Goal: Task Accomplishment & Management: Use online tool/utility

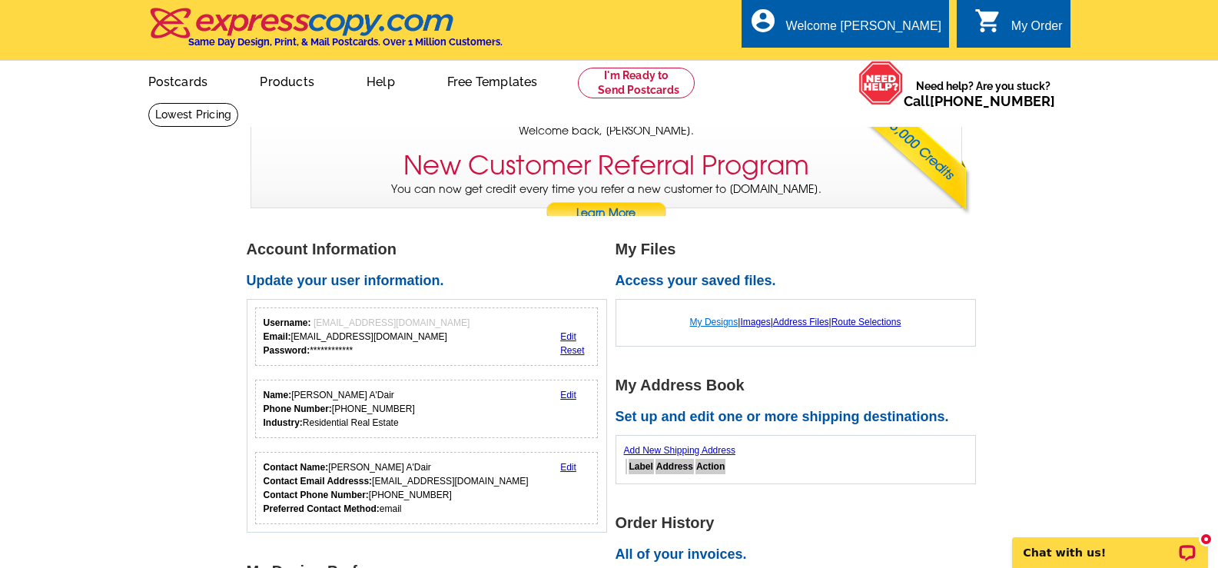
click at [710, 323] on link "My Designs" at bounding box center [714, 322] width 48 height 11
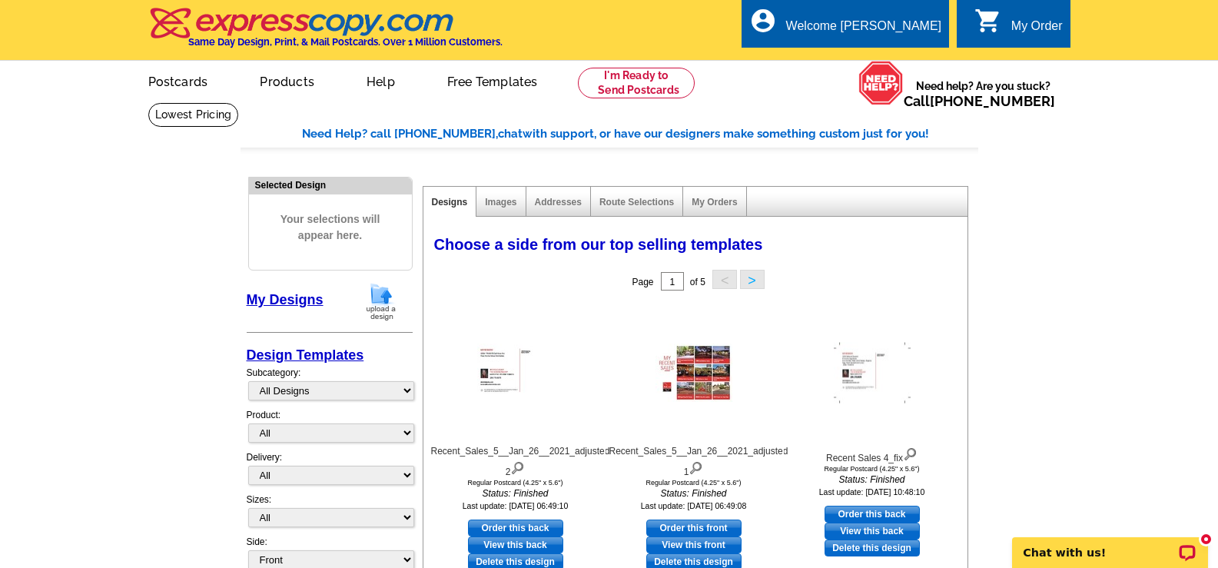
scroll to position [77, 0]
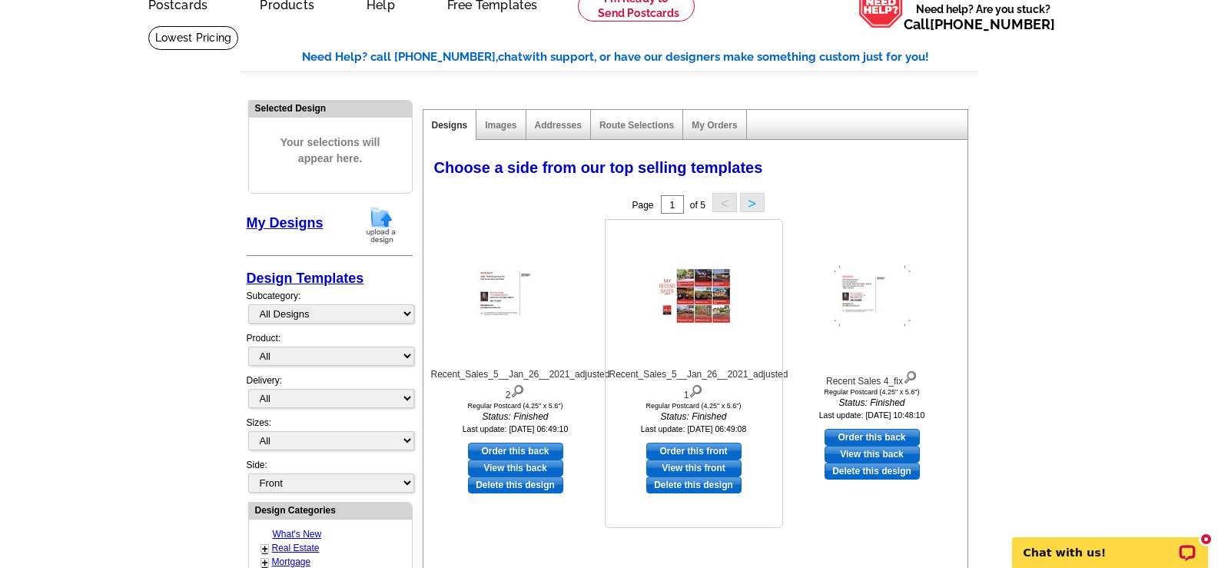
click at [702, 467] on link "View this front" at bounding box center [693, 467] width 95 height 17
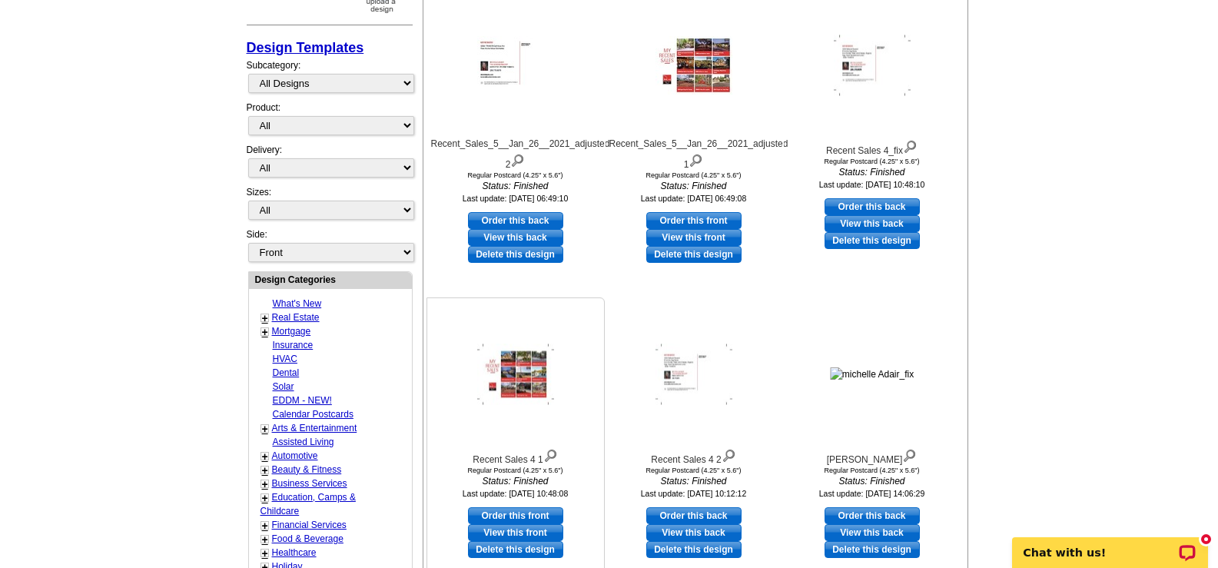
click at [506, 531] on link "View this front" at bounding box center [515, 532] width 95 height 17
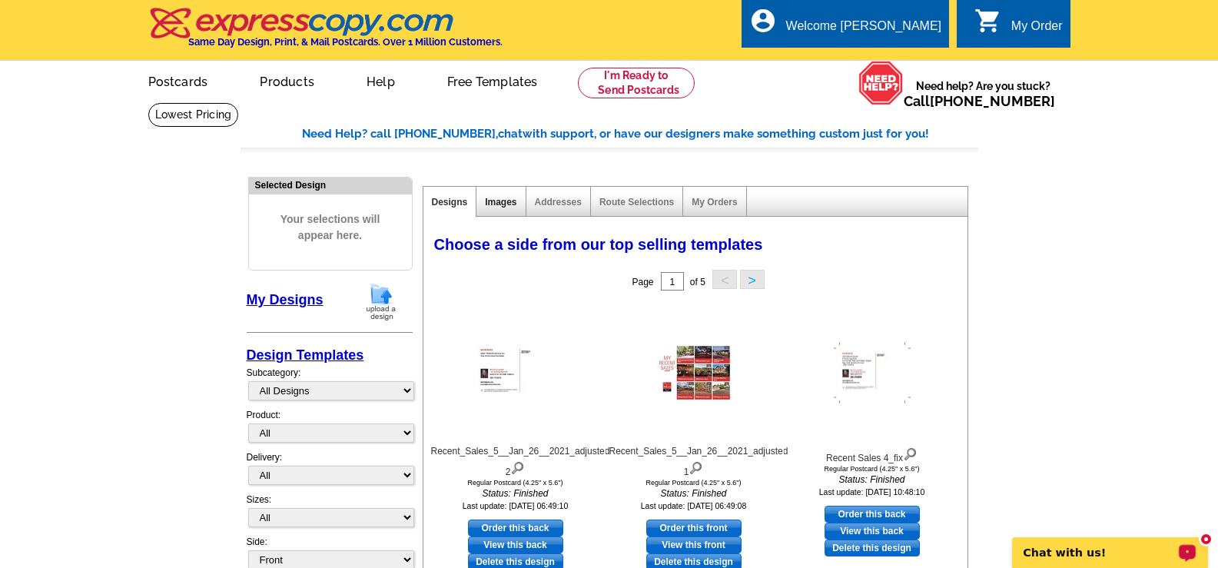
click at [496, 205] on link "Images" at bounding box center [501, 202] width 32 height 11
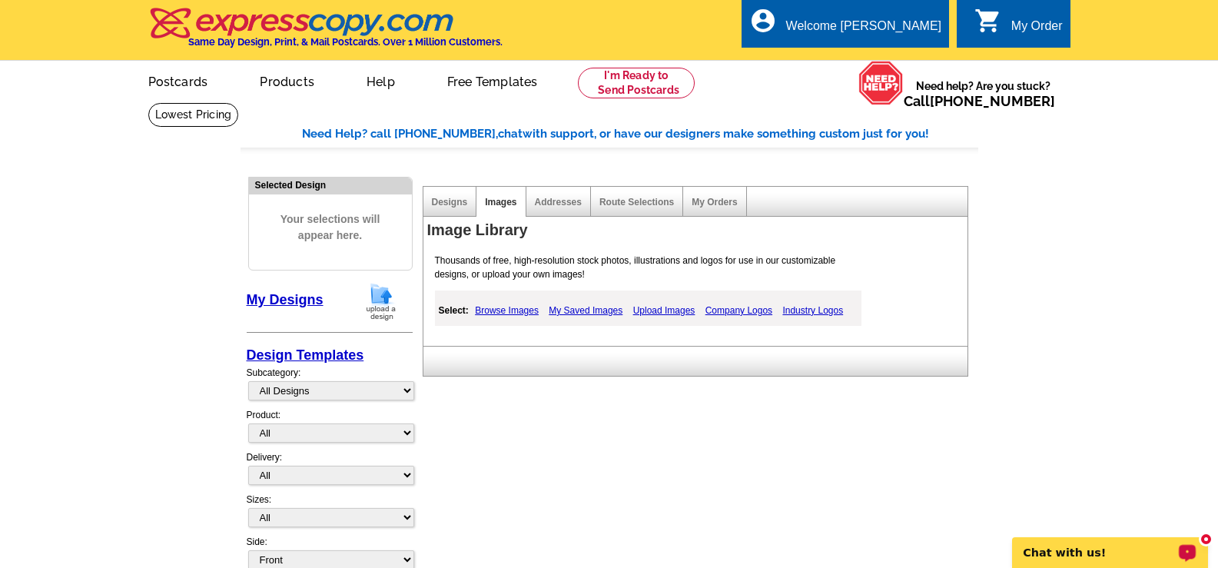
click at [516, 313] on link "Browse Images" at bounding box center [506, 310] width 71 height 18
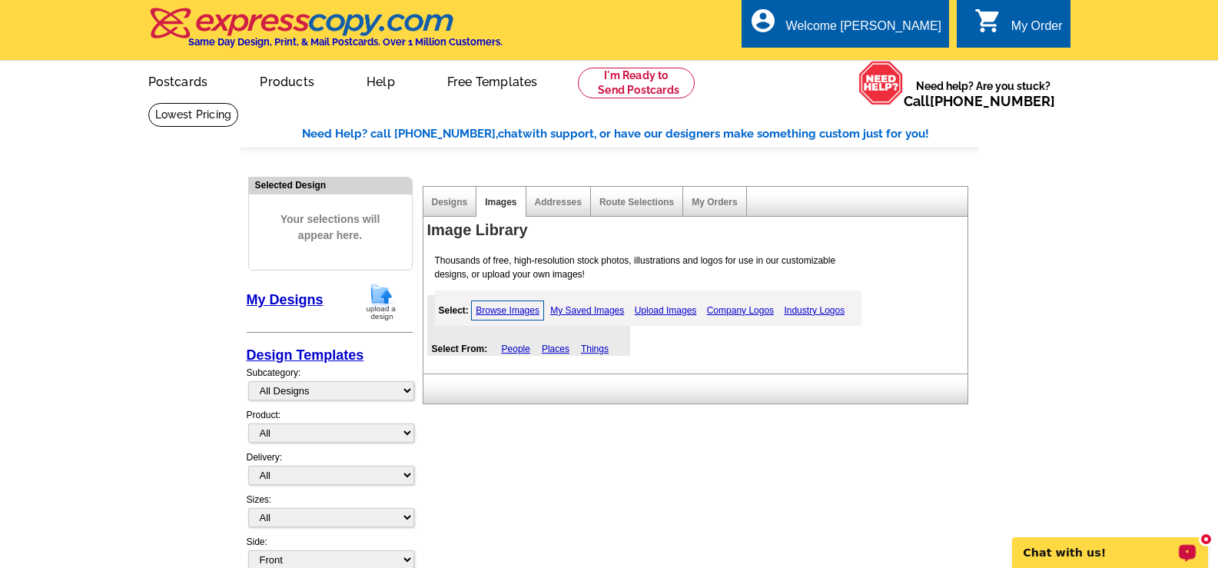
click at [440, 211] on div "Designs" at bounding box center [450, 202] width 54 height 30
click at [445, 203] on link "Designs" at bounding box center [450, 202] width 36 height 11
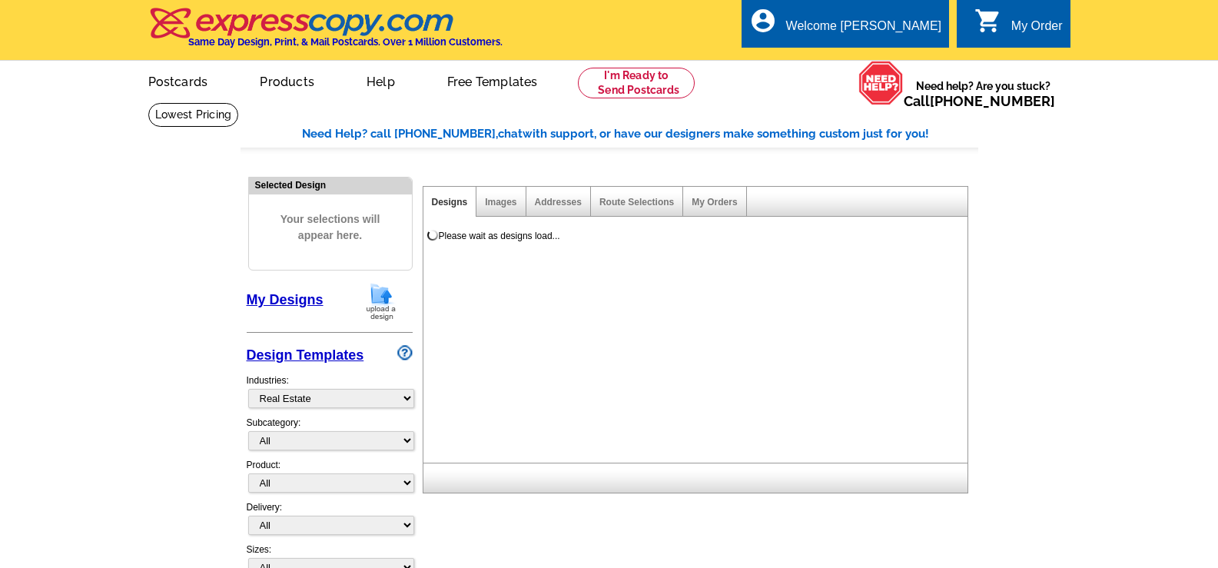
select select "785"
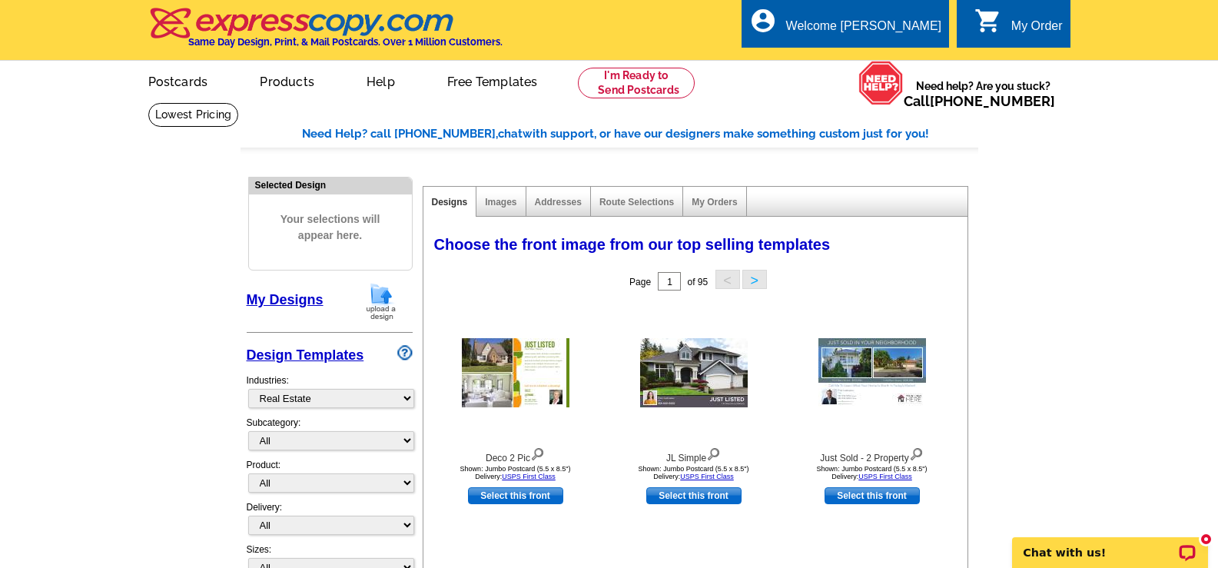
click at [1018, 28] on div "My Order" at bounding box center [1036, 30] width 51 height 22
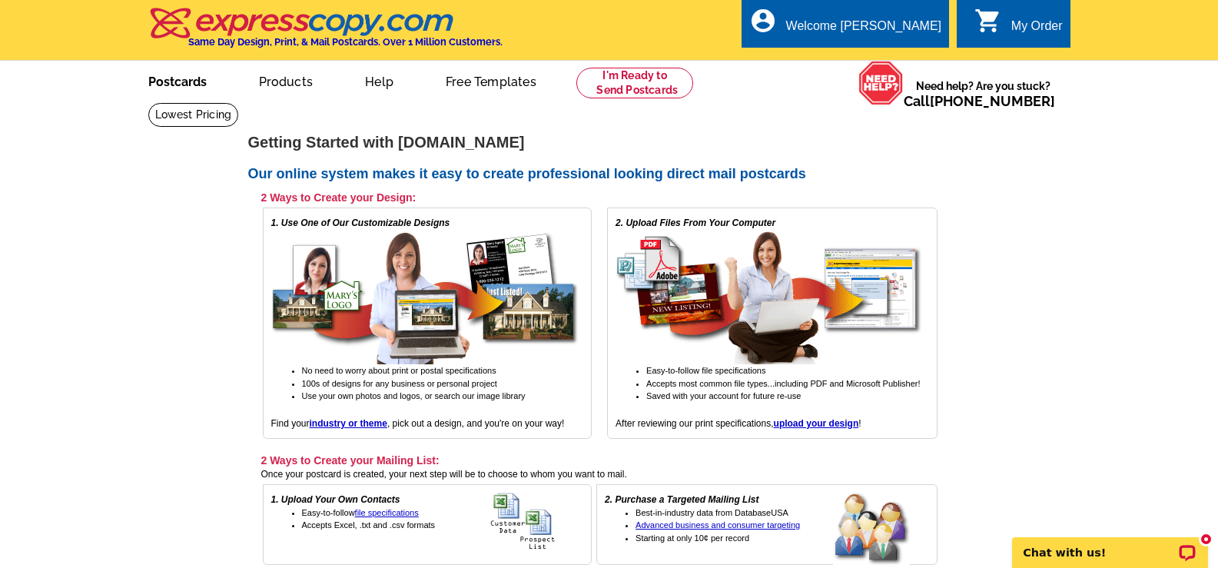
click at [181, 85] on link "Postcards" at bounding box center [178, 80] width 108 height 36
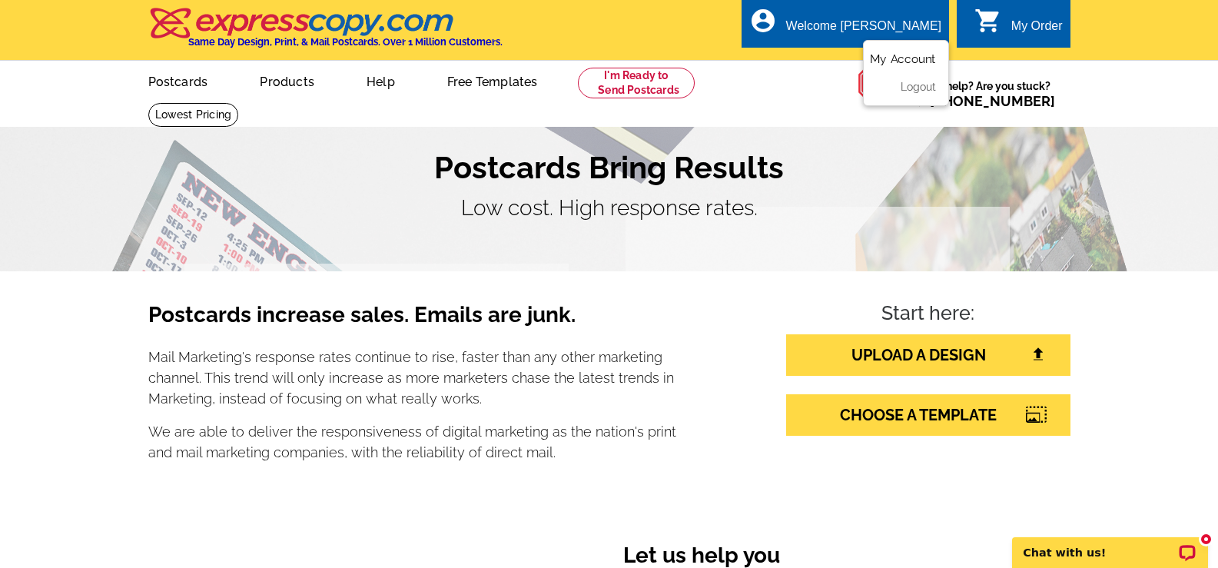
click at [897, 59] on link "My Account" at bounding box center [903, 59] width 66 height 14
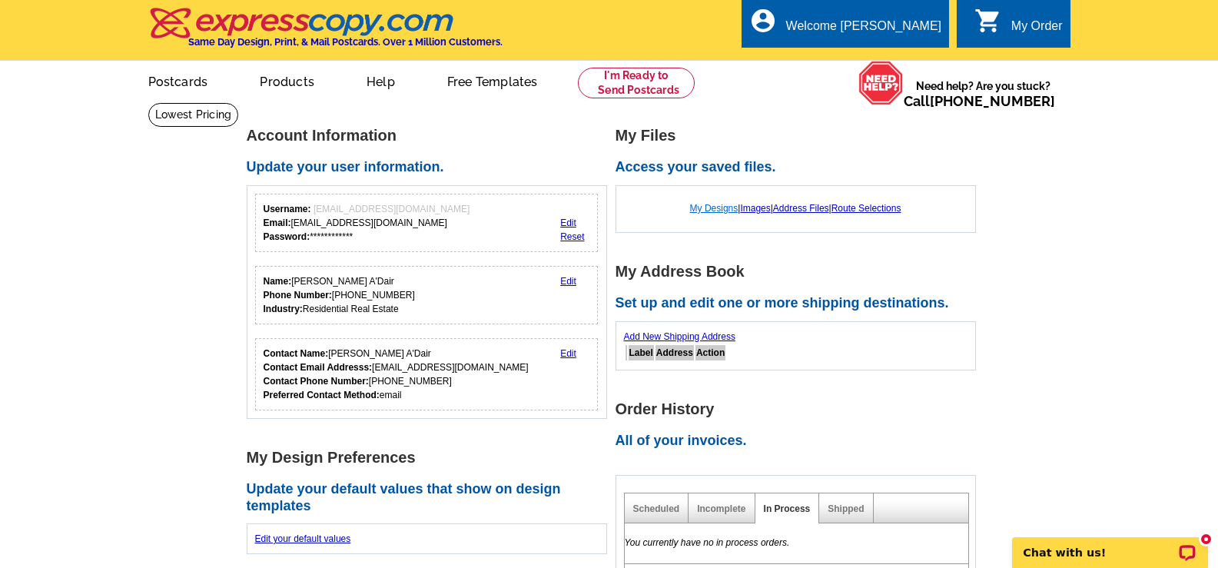
click at [705, 211] on link "My Designs" at bounding box center [714, 208] width 48 height 11
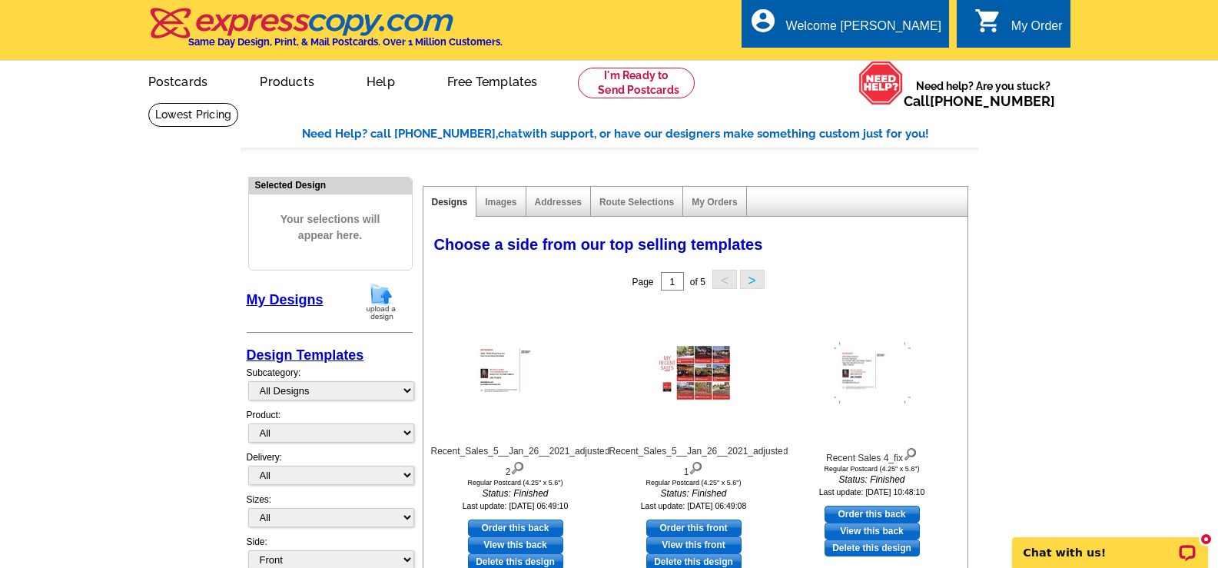
click at [761, 284] on button ">" at bounding box center [752, 279] width 25 height 19
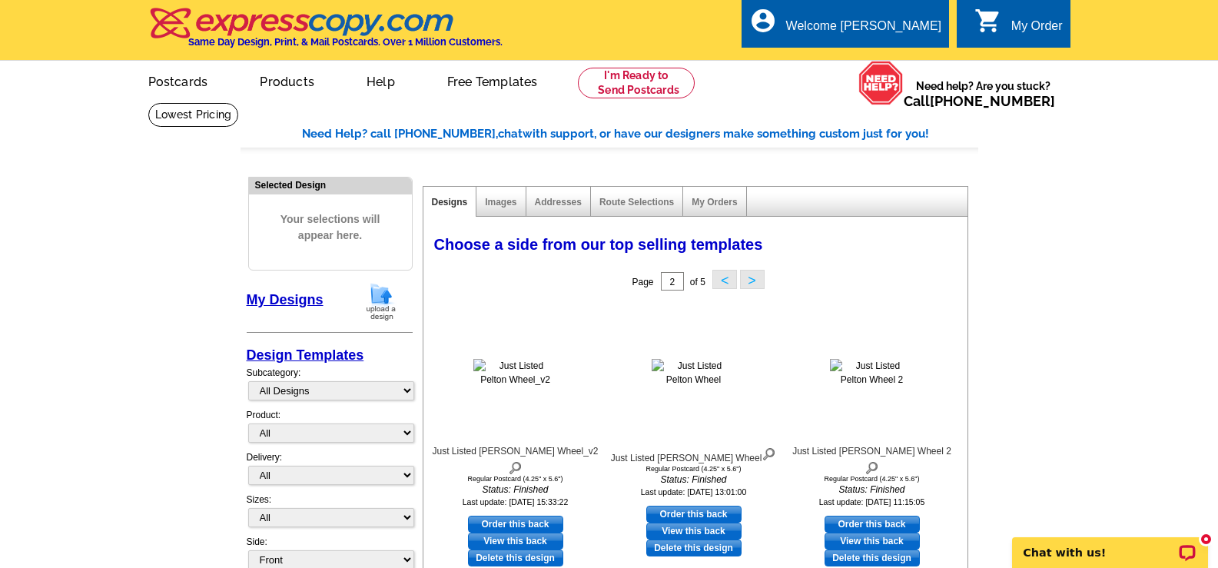
click at [722, 284] on button "<" at bounding box center [724, 279] width 25 height 19
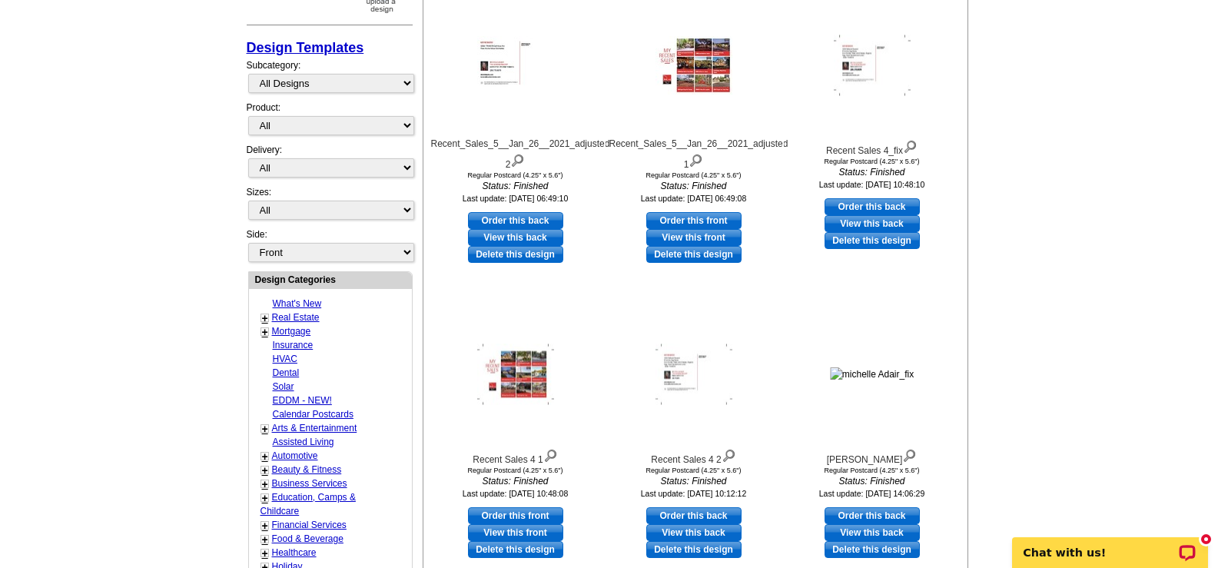
scroll to position [231, 0]
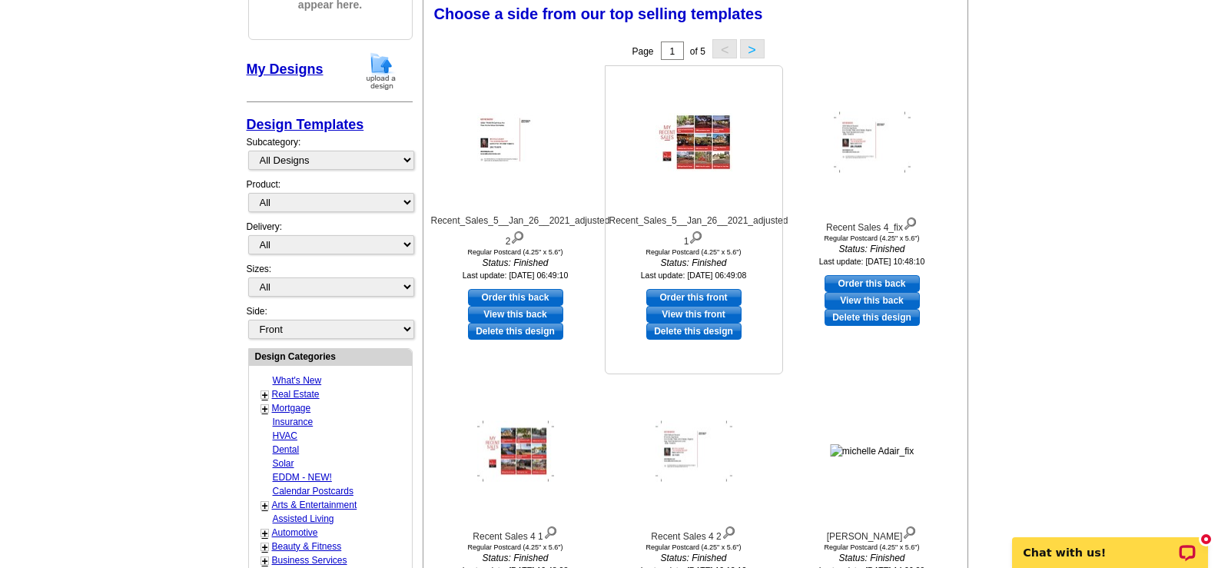
click at [715, 316] on link "View this front" at bounding box center [693, 314] width 95 height 17
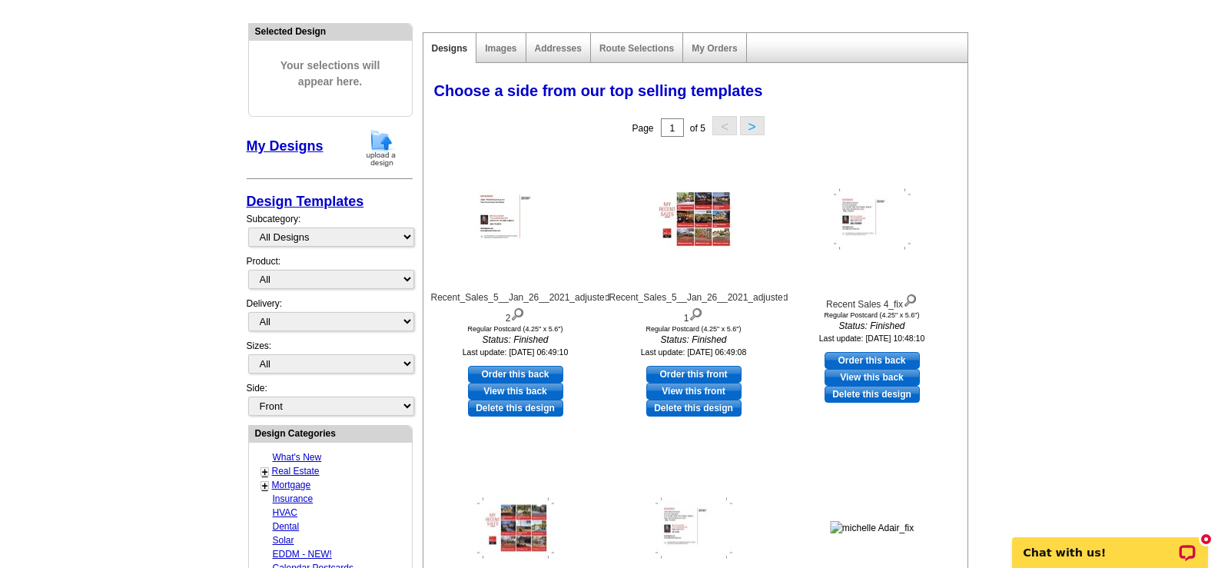
scroll to position [0, 0]
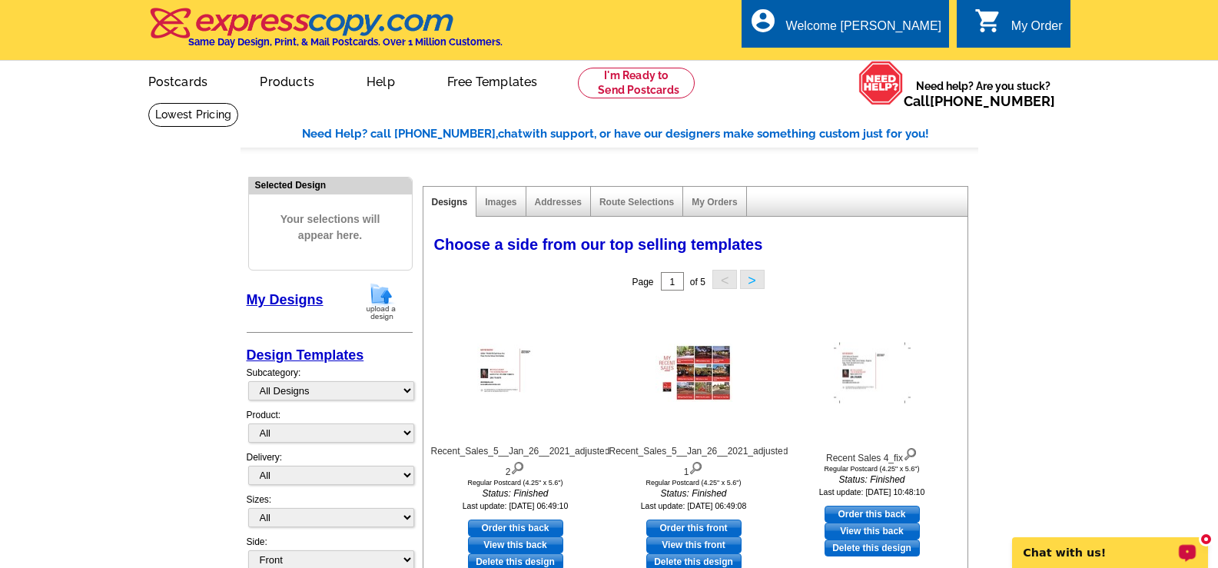
click at [1073, 549] on p "Chat with us!" at bounding box center [1099, 552] width 152 height 12
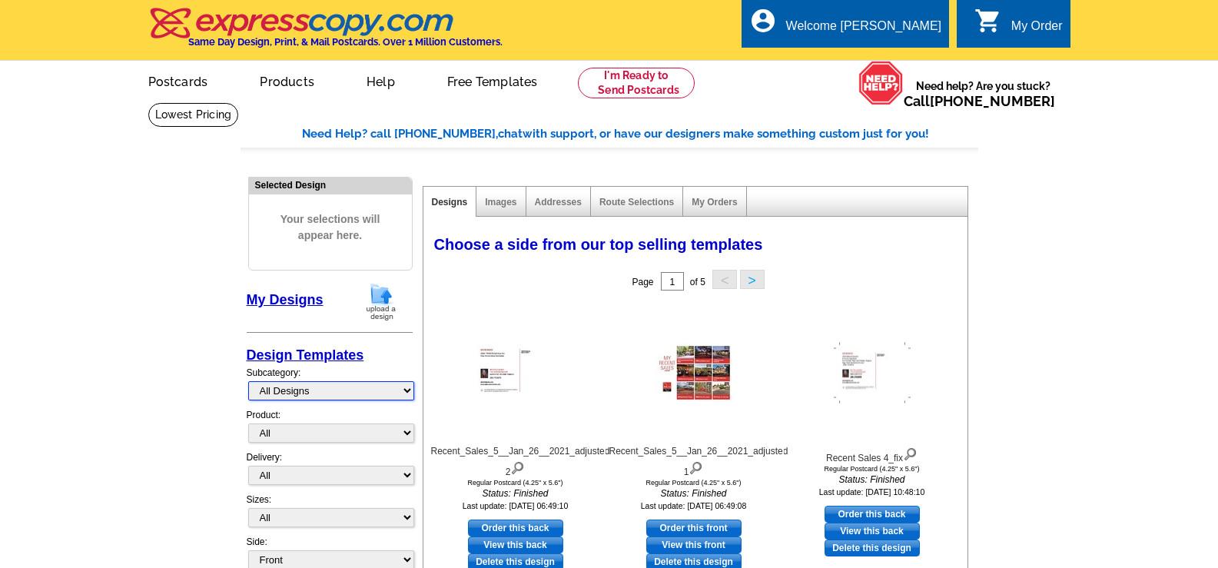
click at [407, 387] on select "All Designs Finished Designs Unfinished Designs" at bounding box center [331, 390] width 166 height 19
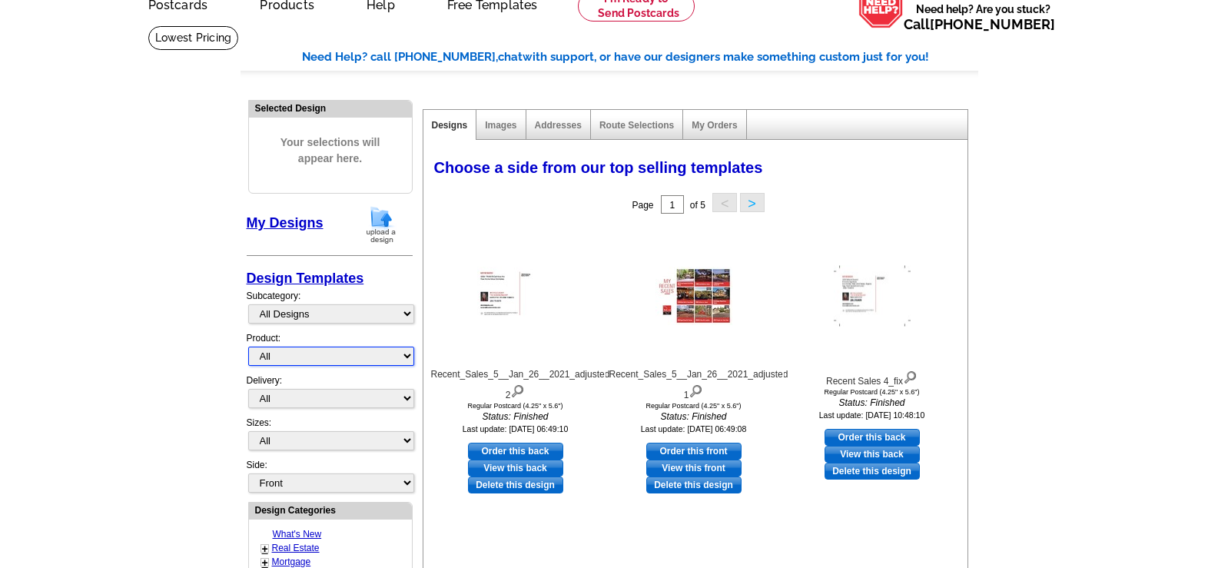
click at [410, 360] on select "All Postcards Letters and flyers Business Cards Door Hangers Greeting Cards" at bounding box center [331, 356] width 166 height 19
select select "1"
click at [248, 347] on select "All Postcards Letters and flyers Business Cards Door Hangers Greeting Cards" at bounding box center [331, 356] width 166 height 19
click at [499, 300] on img at bounding box center [515, 296] width 77 height 58
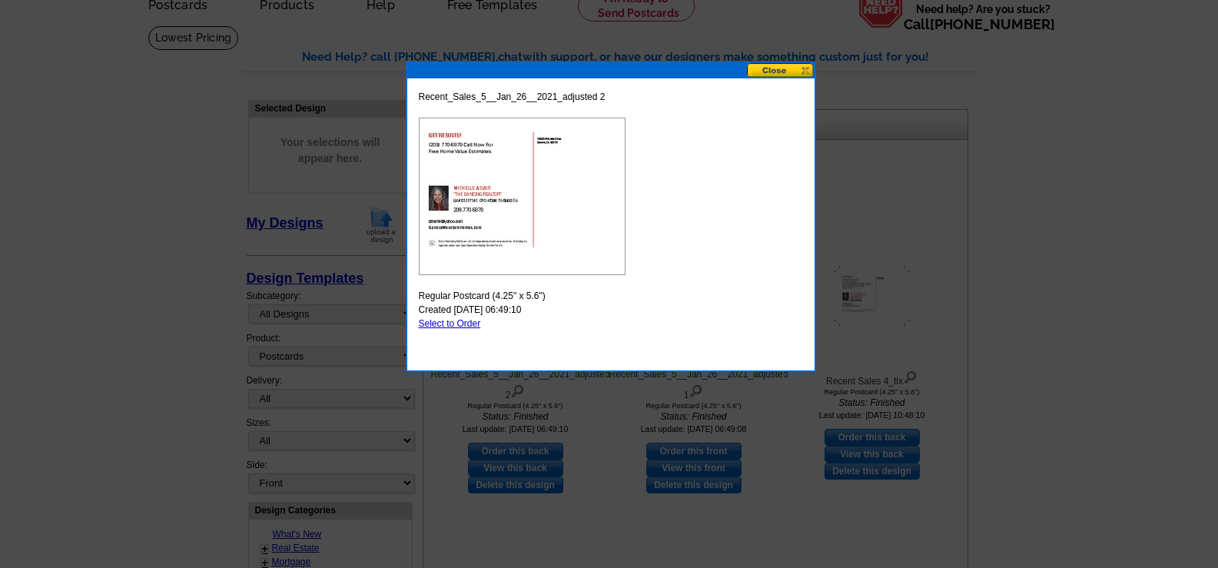
click at [771, 70] on button at bounding box center [781, 70] width 68 height 15
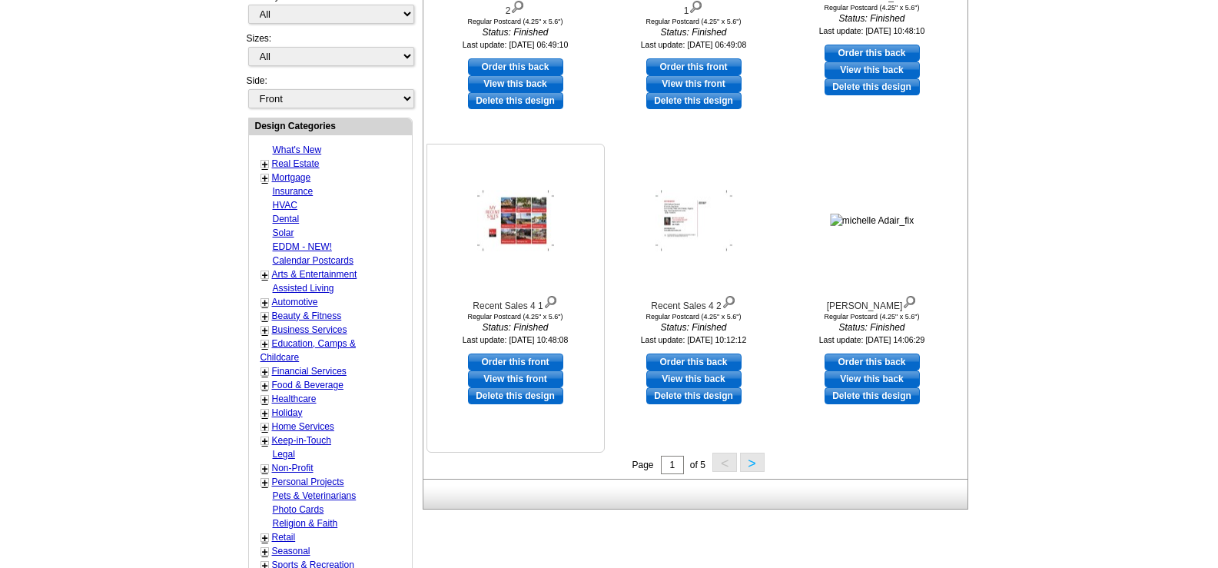
scroll to position [154, 0]
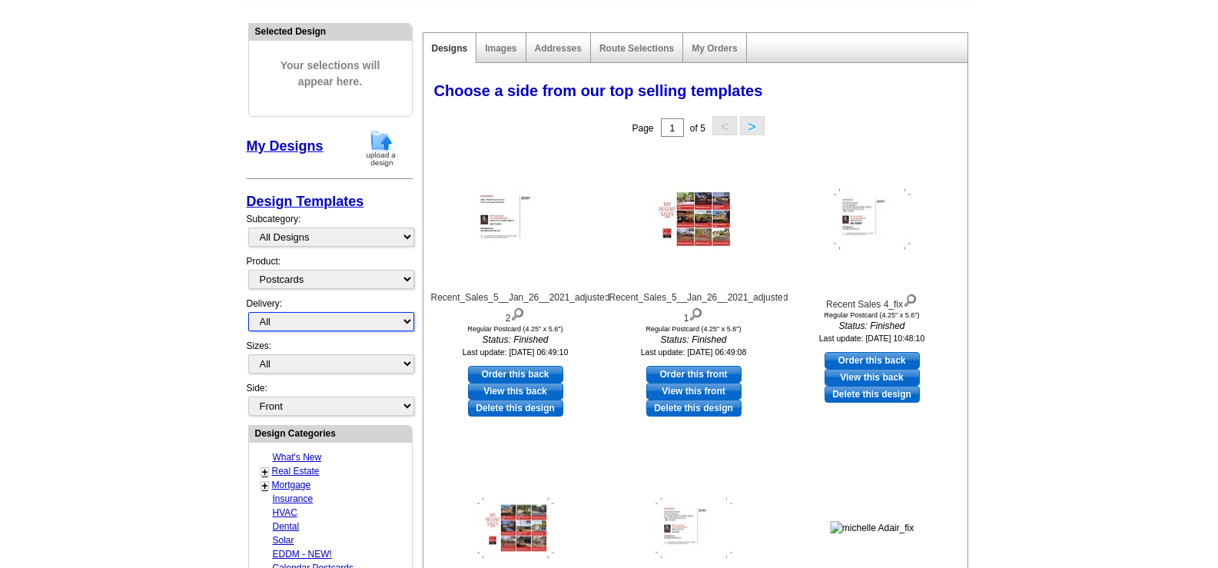
click at [403, 321] on select "All First Class Mail Shipped to Me EDDM Save 66% on Postage" at bounding box center [331, 321] width 166 height 19
click at [386, 280] on select "All Postcards Letters and flyers Business Cards Door Hangers Greeting Cards" at bounding box center [331, 279] width 166 height 19
click at [248, 270] on select "All Postcards Letters and flyers Business Cards Door Hangers Greeting Cards" at bounding box center [331, 279] width 166 height 19
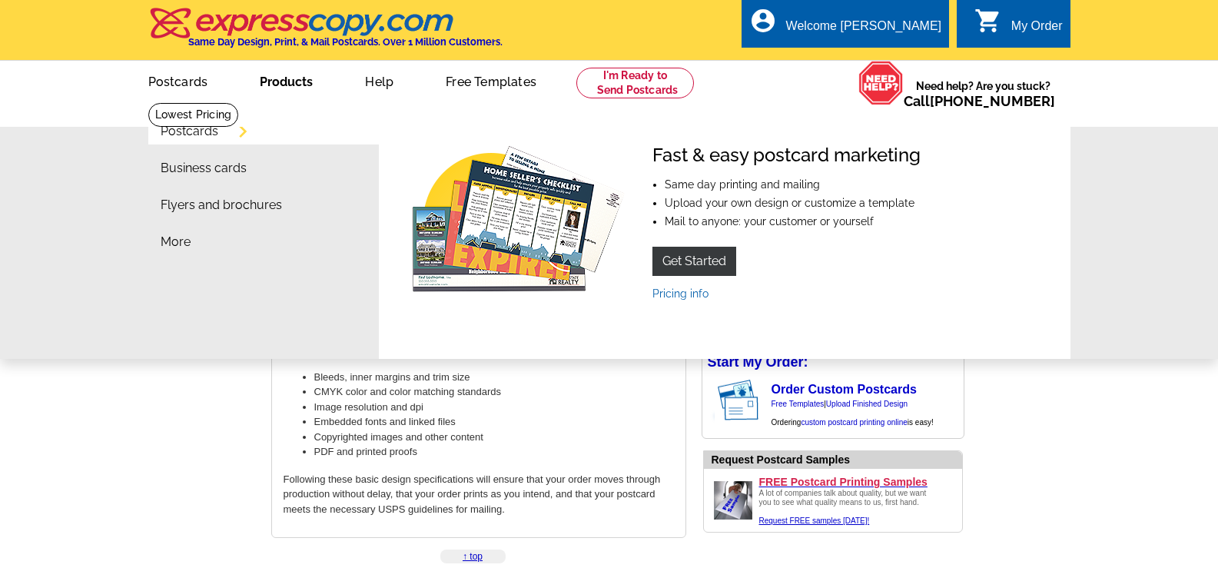
click at [206, 131] on link "Postcards" at bounding box center [190, 131] width 58 height 12
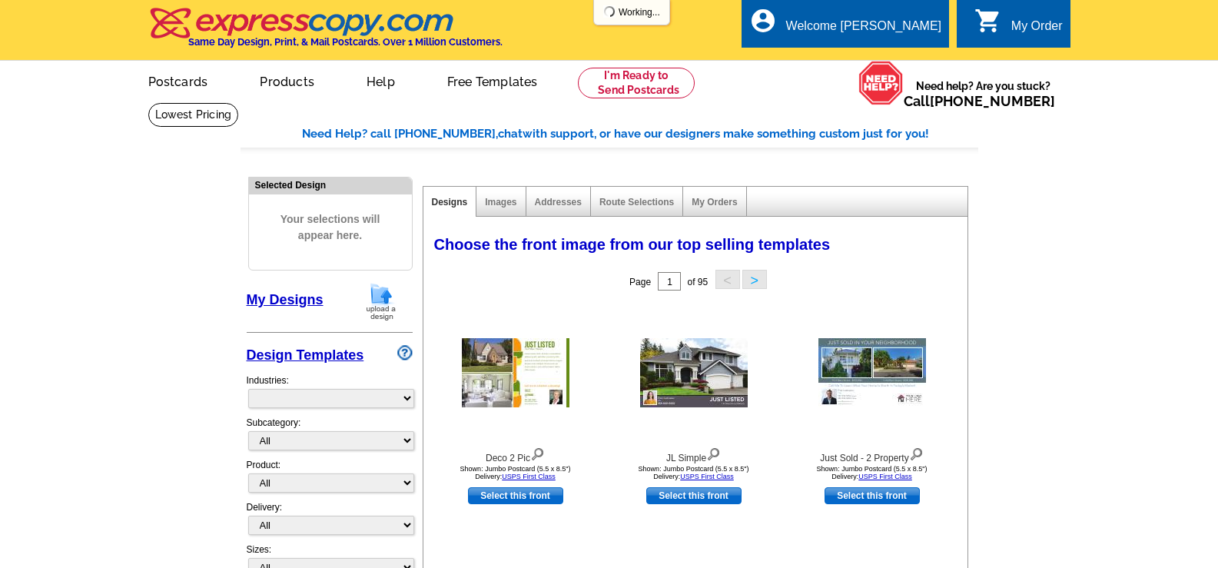
select select "785"
click at [406, 442] on select "All RE/MAX® Referrals Keller Williams® Berkshire Hathaway Home Services Century…" at bounding box center [331, 440] width 166 height 19
select select "791"
click at [248, 432] on select "All RE/MAX® Referrals Keller Williams® Berkshire Hathaway Home Services Century…" at bounding box center [331, 440] width 166 height 19
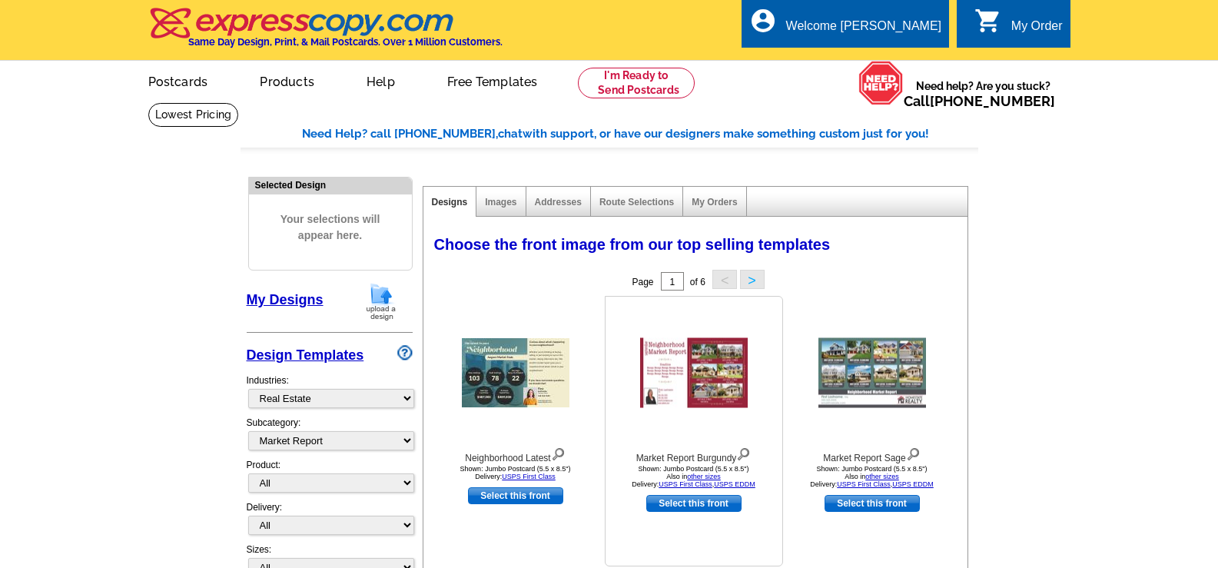
click at [713, 503] on link "Select this front" at bounding box center [693, 503] width 95 height 17
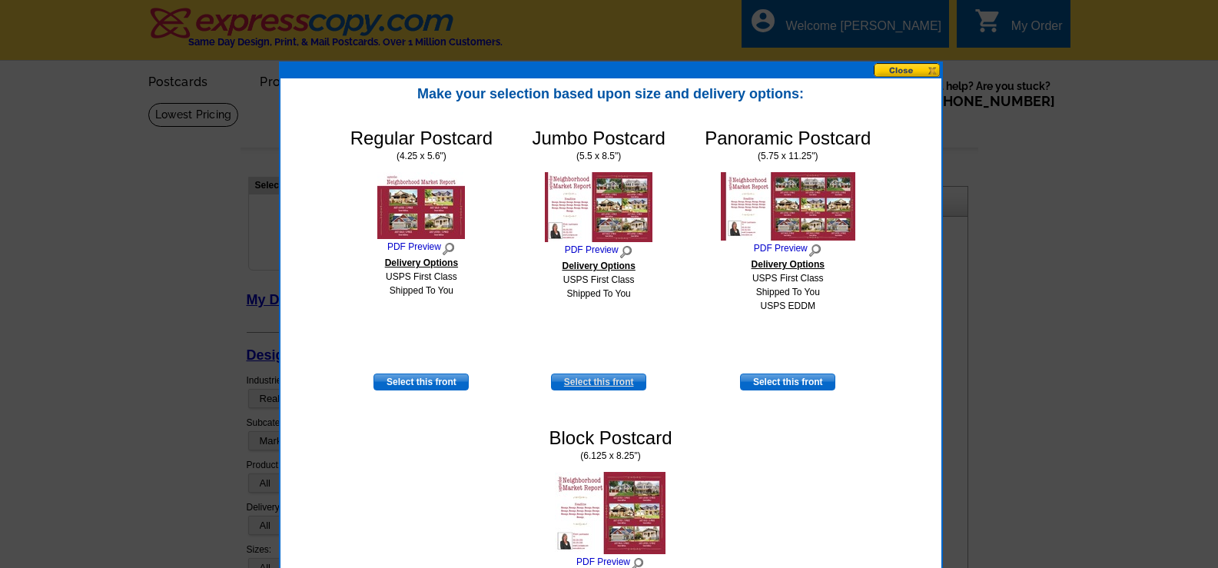
click at [599, 385] on link "Select this front" at bounding box center [598, 381] width 95 height 17
select select "2"
select select "back"
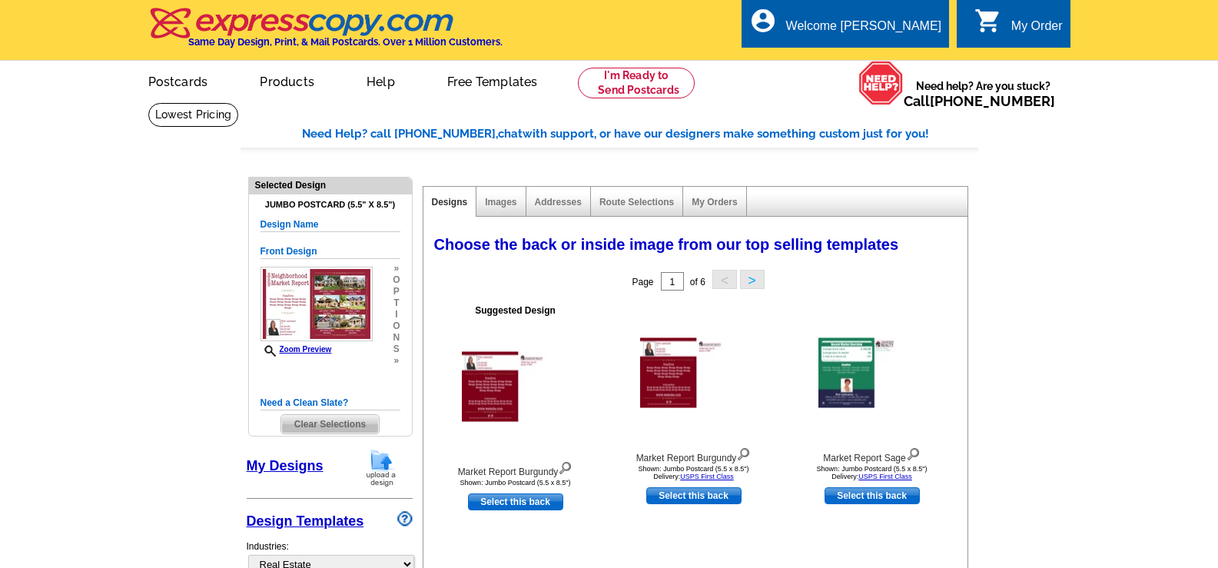
click at [350, 425] on span "Clear Selections" at bounding box center [330, 424] width 98 height 18
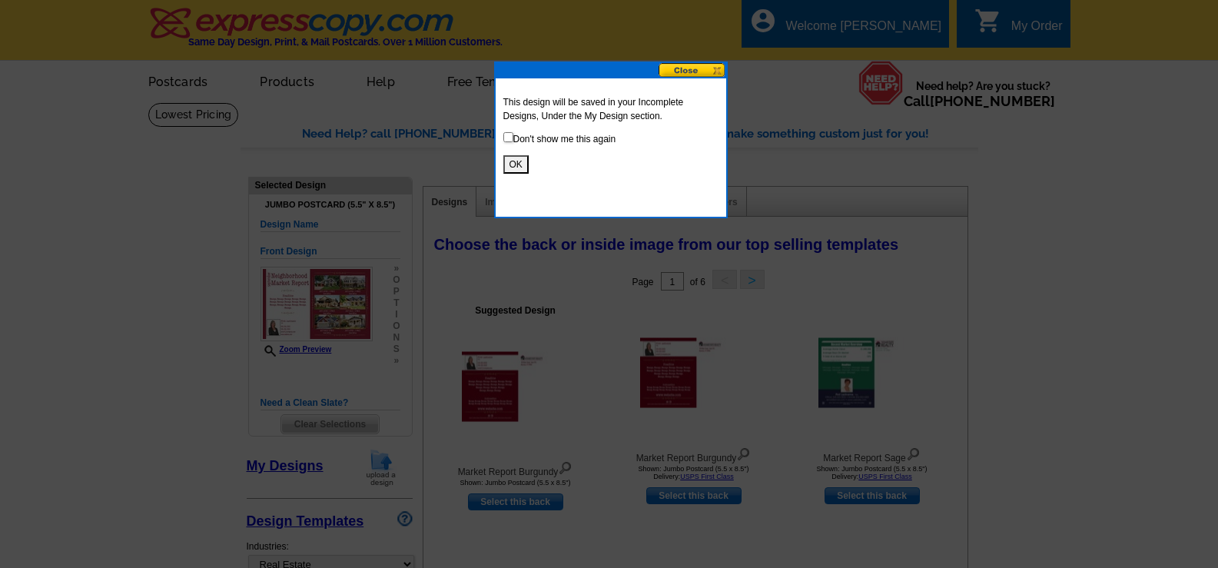
click at [516, 162] on button "OK" at bounding box center [515, 164] width 25 height 18
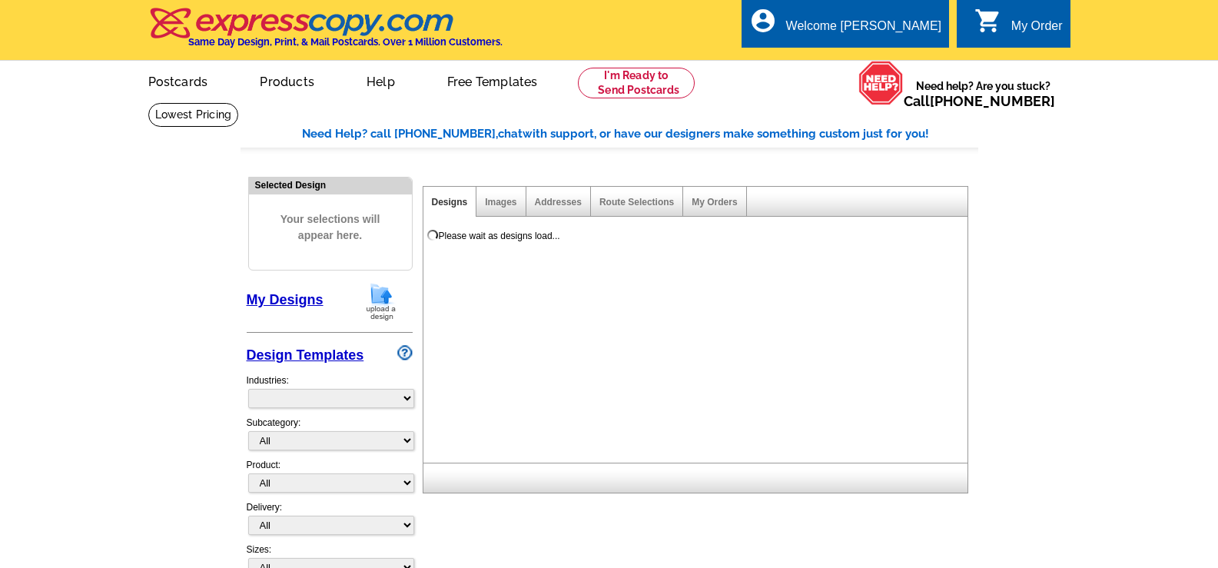
select select "785"
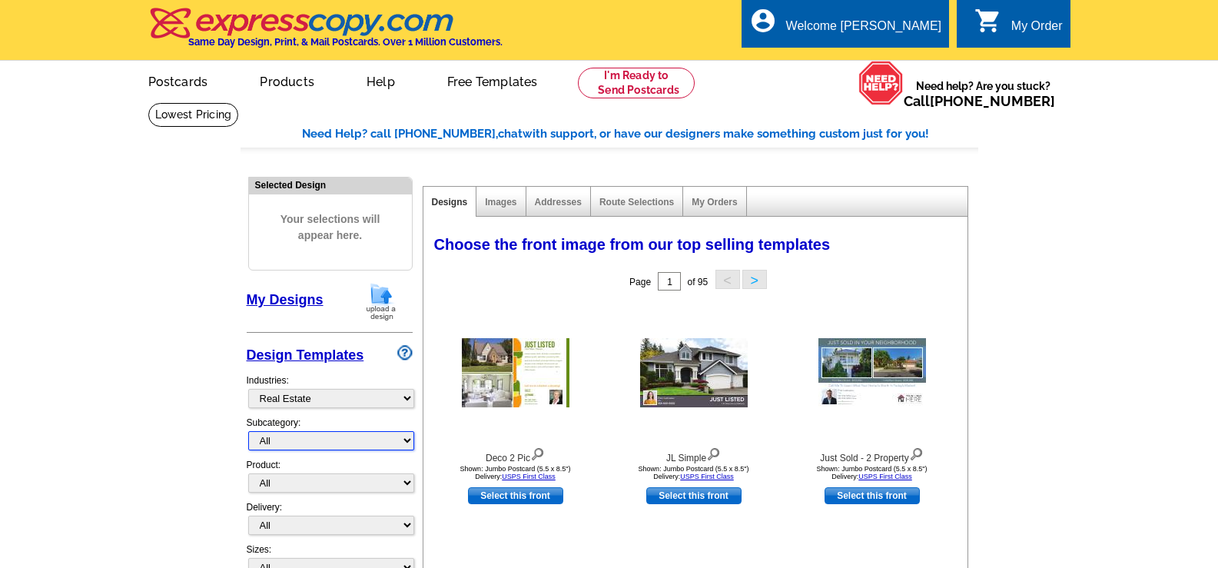
click at [409, 441] on select "All RE/MAX® Referrals [PERSON_NAME]® Berkshire Hathaway Home Services Century 2…" at bounding box center [331, 440] width 166 height 19
select select "791"
click at [248, 432] on select "All RE/MAX® Referrals [PERSON_NAME]® Berkshire Hathaway Home Services Century 2…" at bounding box center [331, 440] width 166 height 19
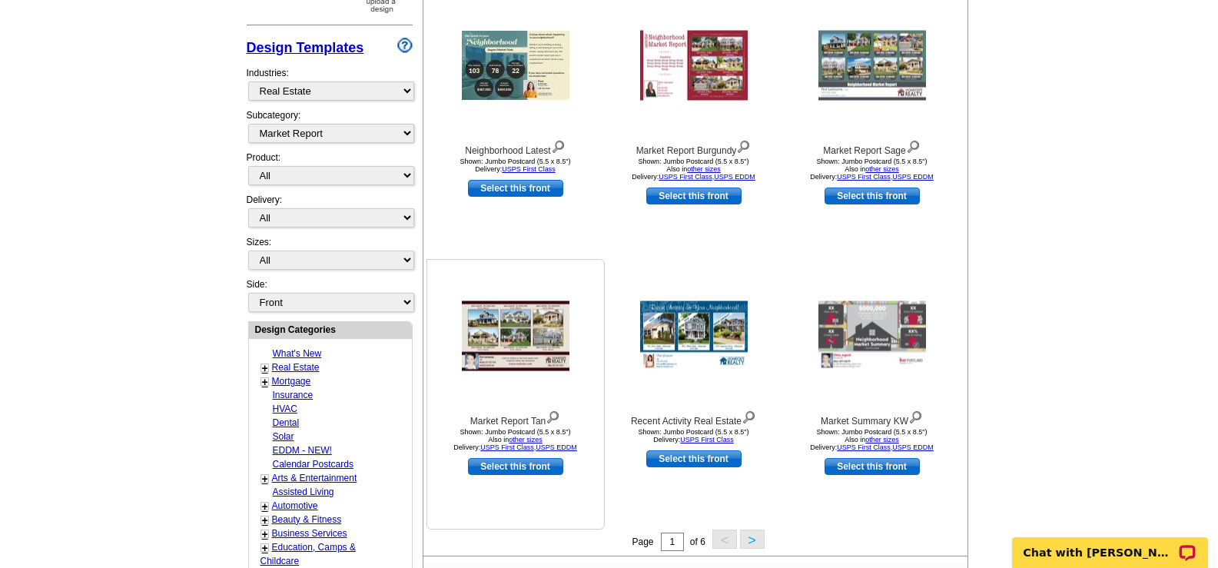
scroll to position [384, 0]
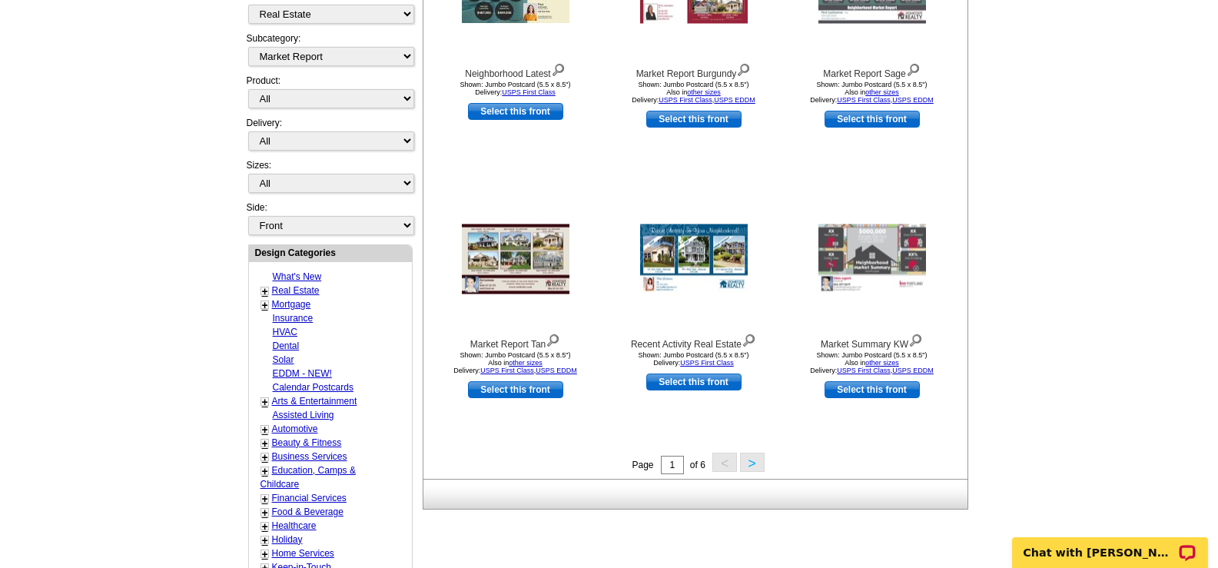
click at [754, 464] on button ">" at bounding box center [752, 462] width 25 height 19
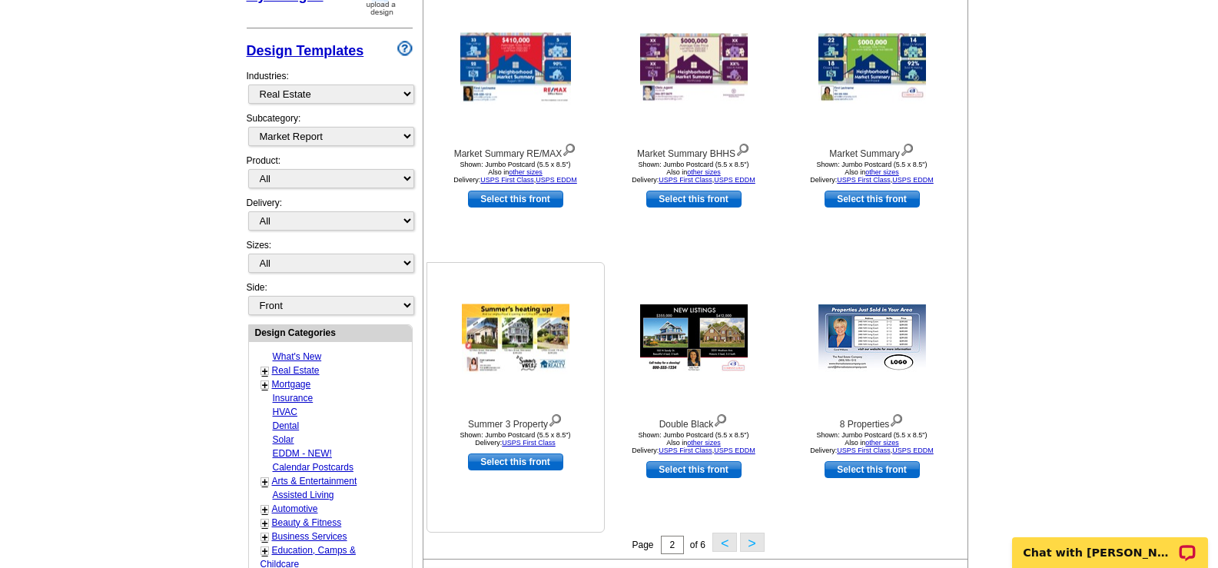
scroll to position [458, 0]
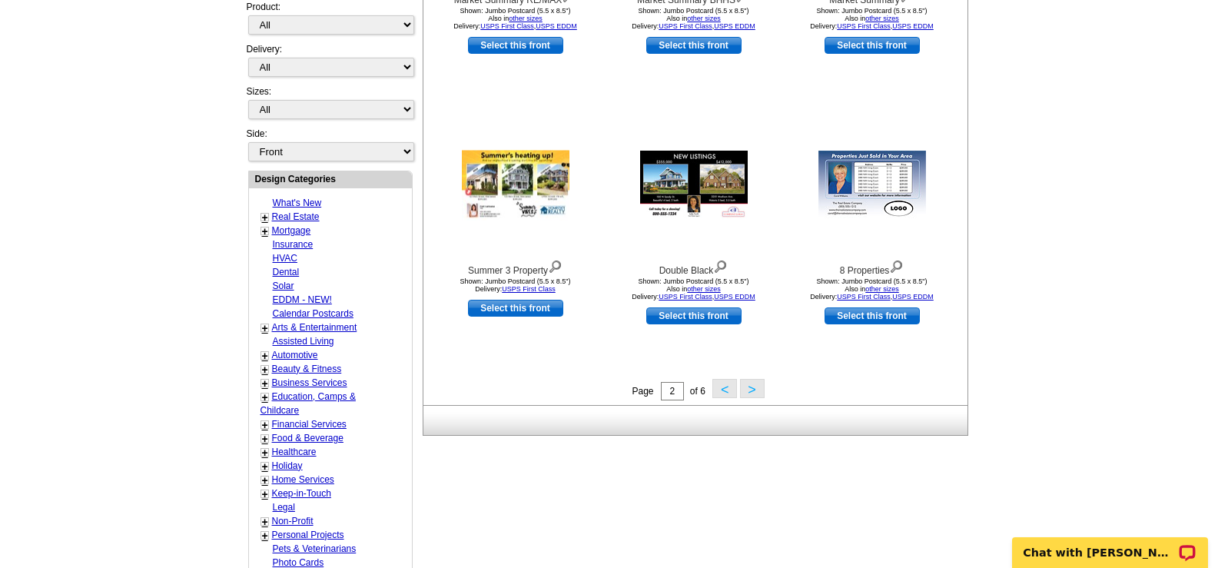
click at [723, 390] on button "<" at bounding box center [724, 388] width 25 height 19
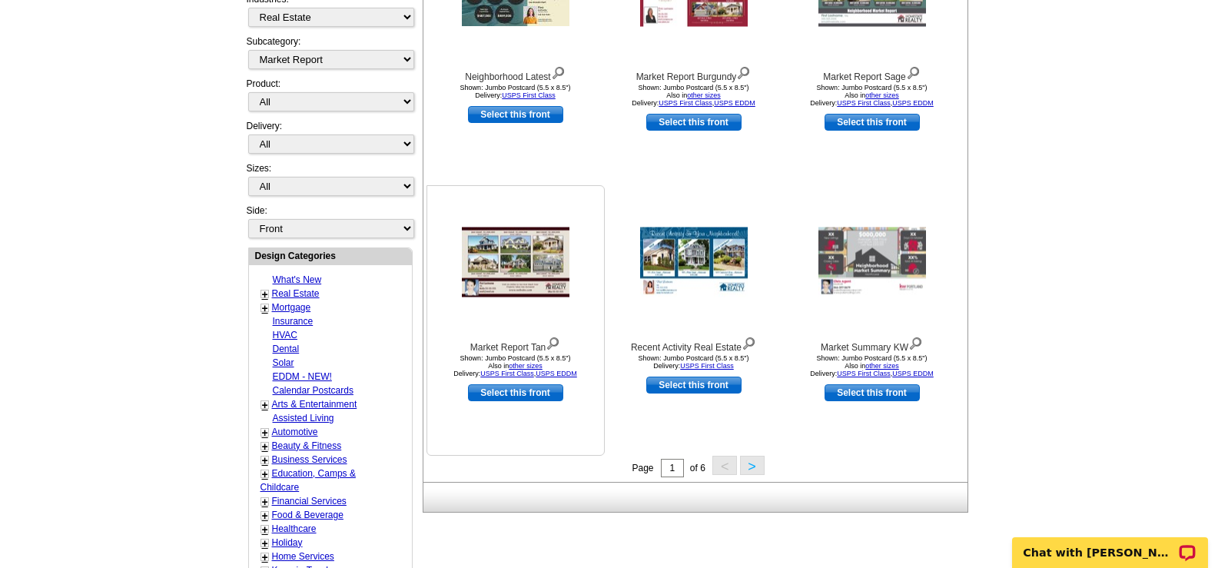
scroll to position [227, 0]
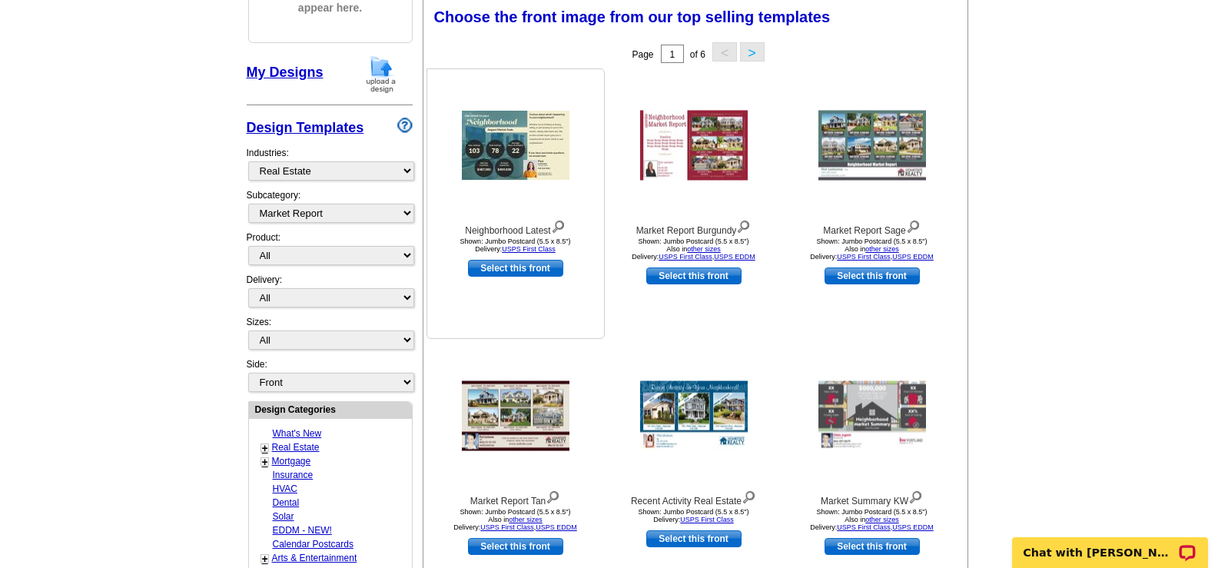
click at [521, 151] on img at bounding box center [516, 145] width 108 height 69
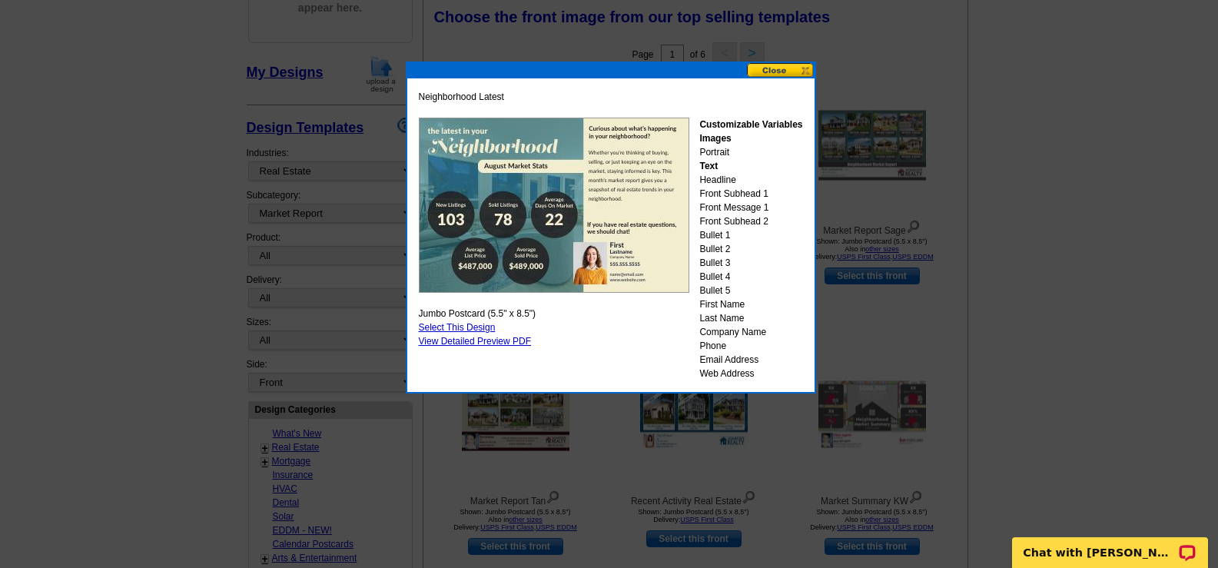
click at [483, 329] on link "Select This Design" at bounding box center [457, 327] width 77 height 11
select select "2"
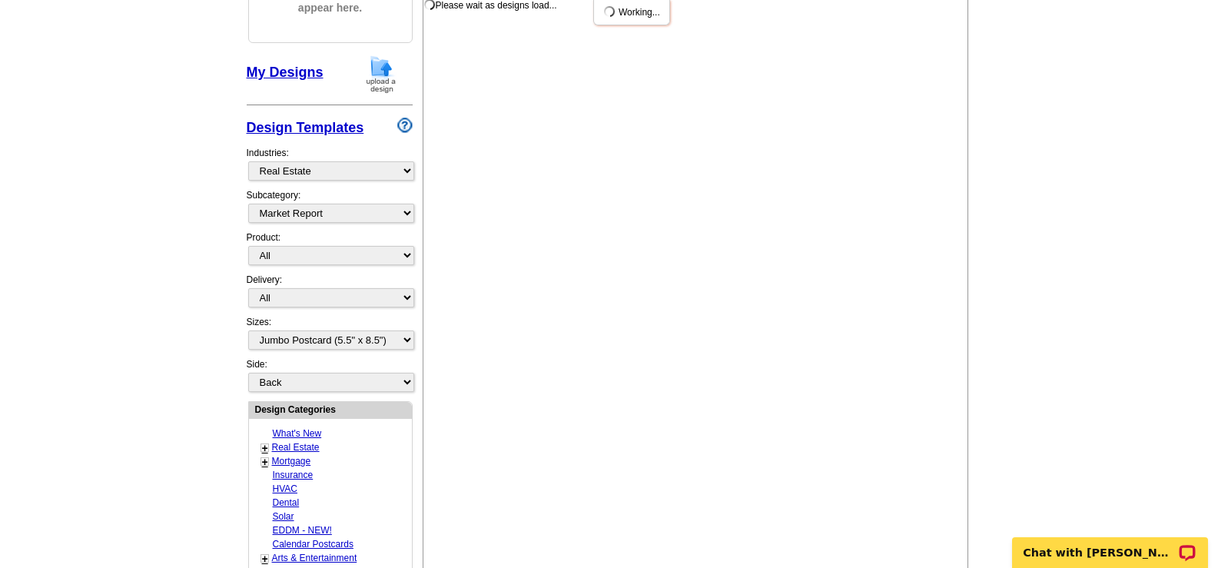
scroll to position [0, 0]
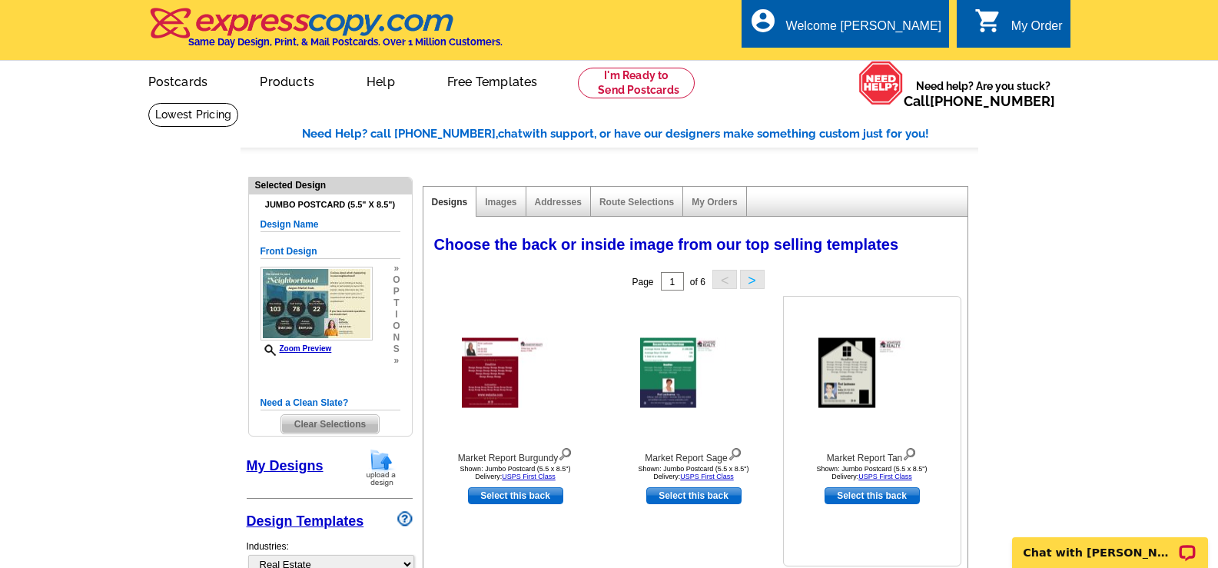
click at [859, 377] on img at bounding box center [872, 373] width 108 height 70
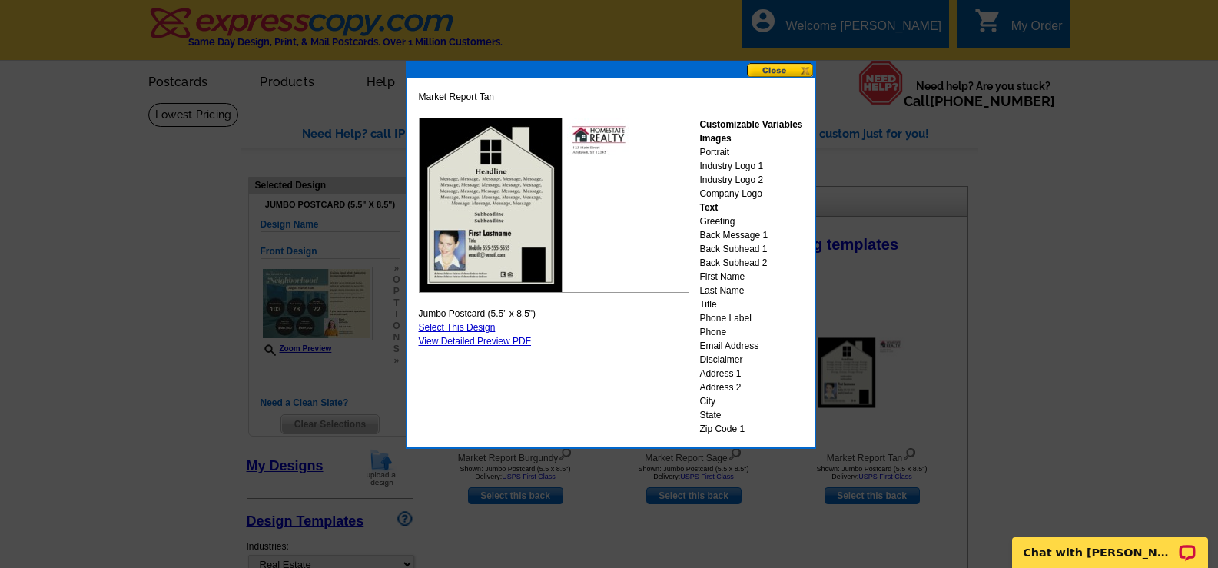
click at [805, 70] on button at bounding box center [781, 70] width 68 height 15
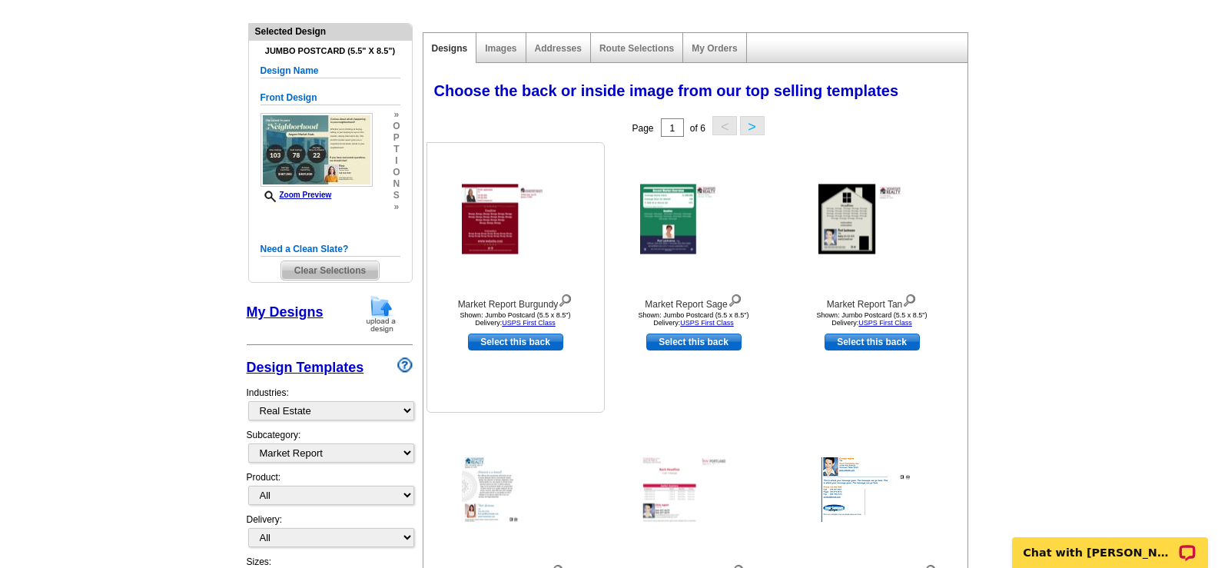
scroll to position [231, 0]
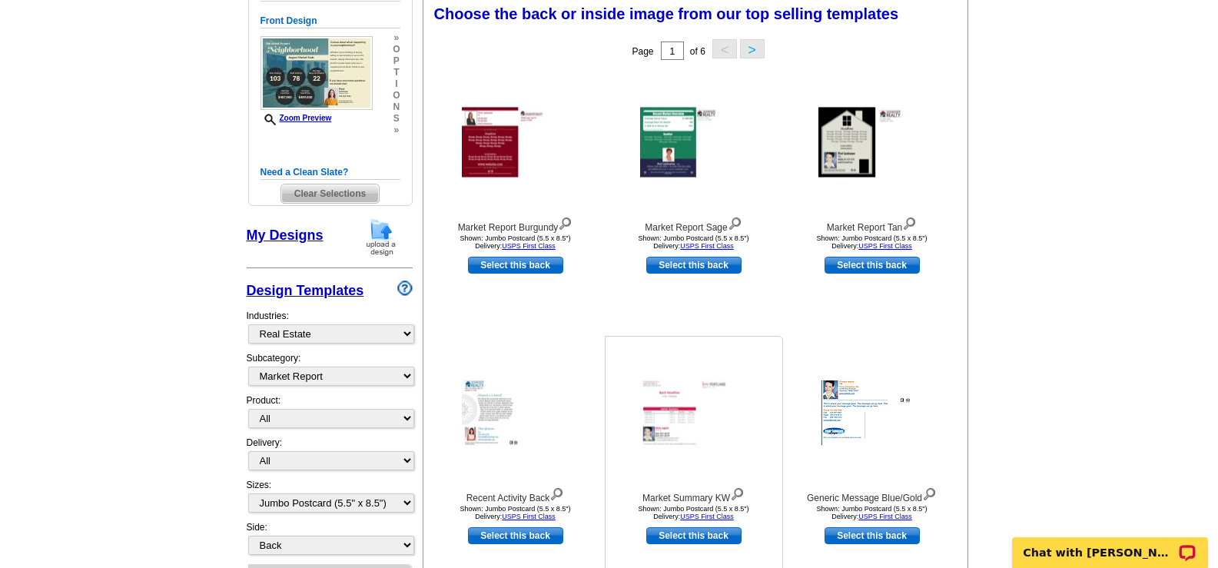
click at [684, 431] on img at bounding box center [694, 413] width 108 height 70
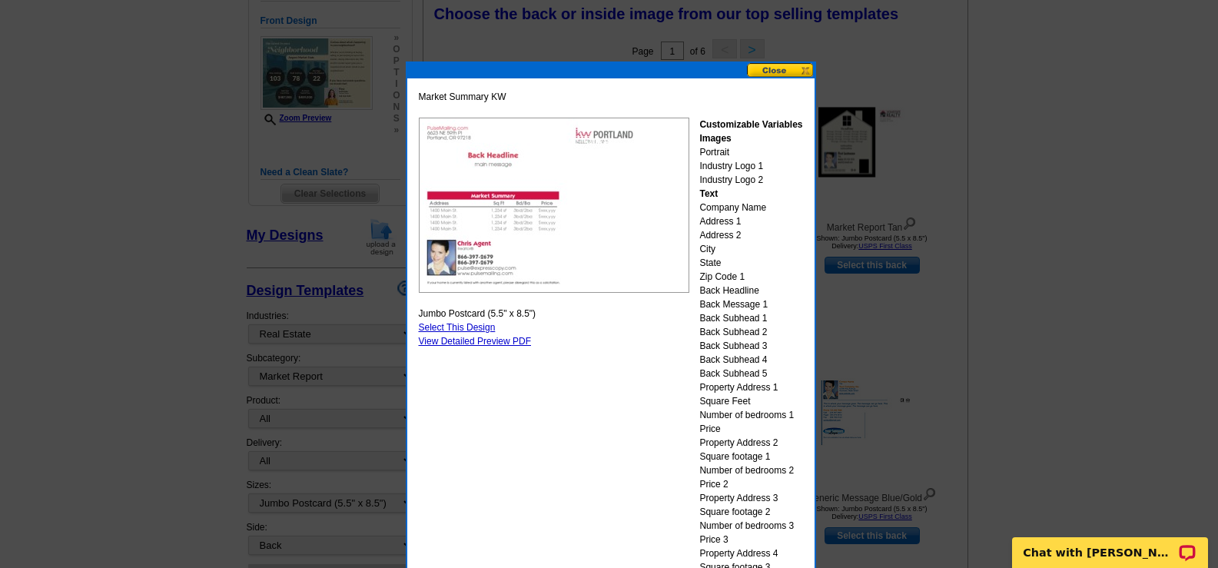
click at [808, 70] on button at bounding box center [781, 70] width 68 height 15
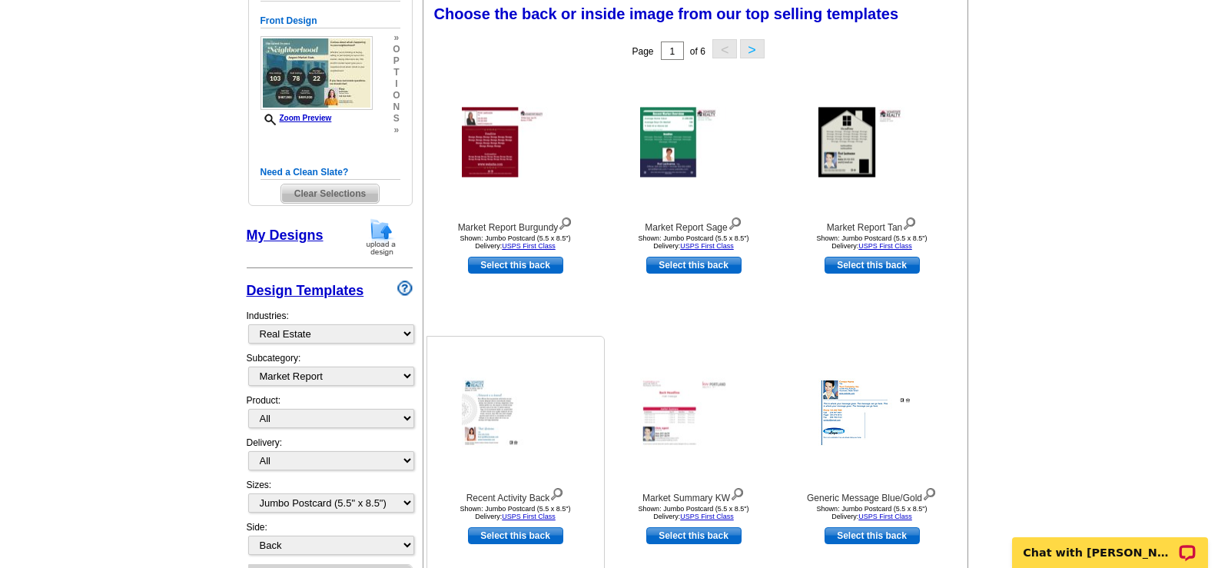
click at [511, 422] on img at bounding box center [516, 413] width 108 height 70
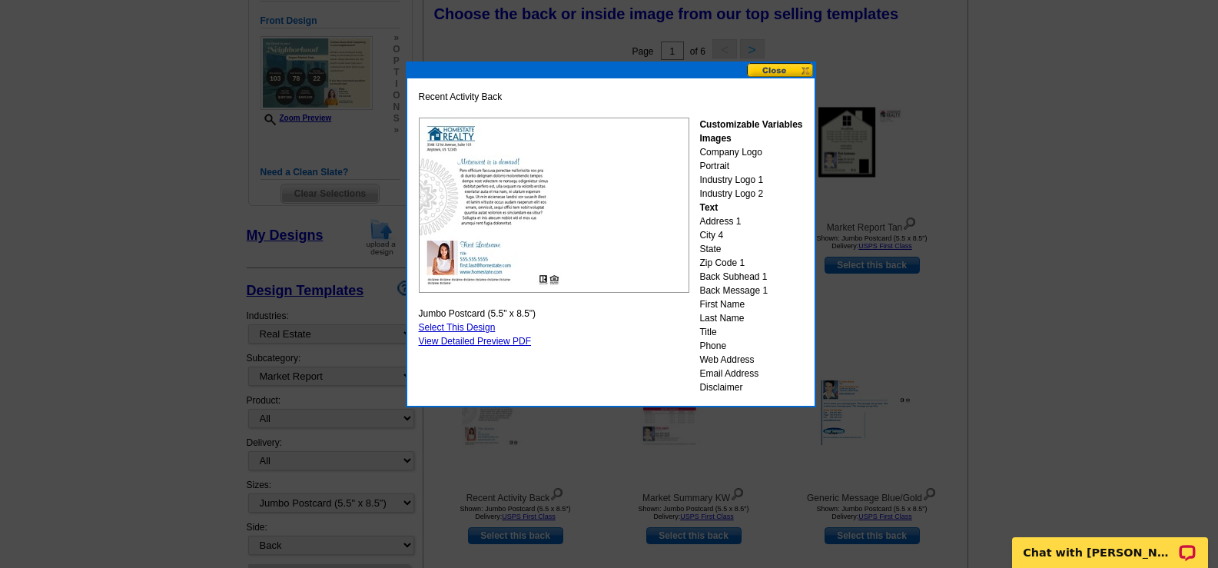
click at [808, 70] on button at bounding box center [781, 70] width 68 height 15
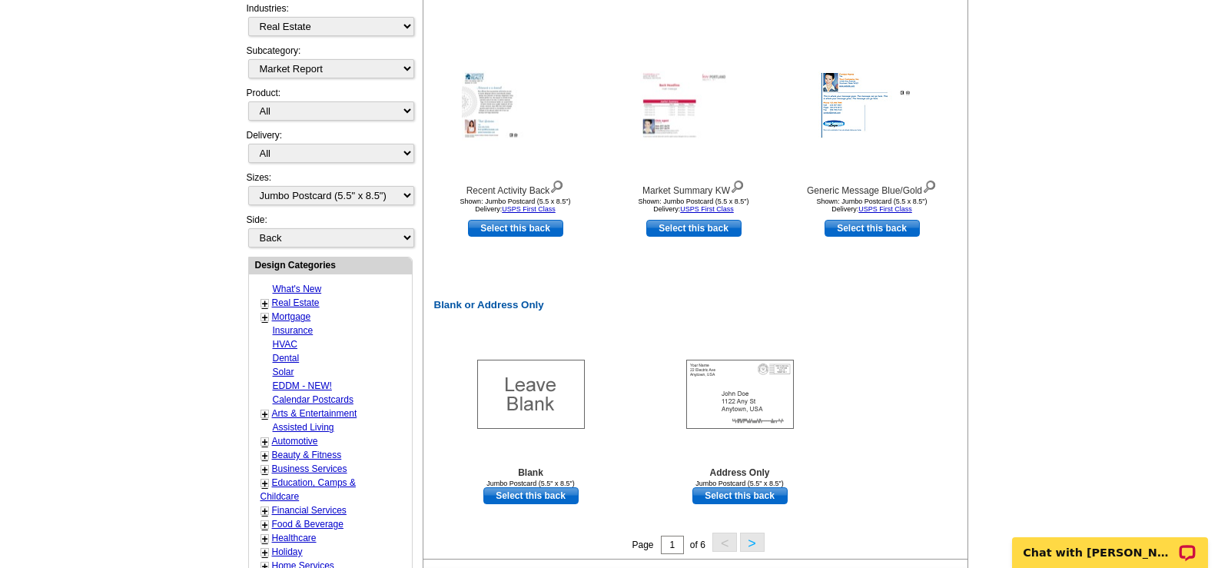
scroll to position [461, 0]
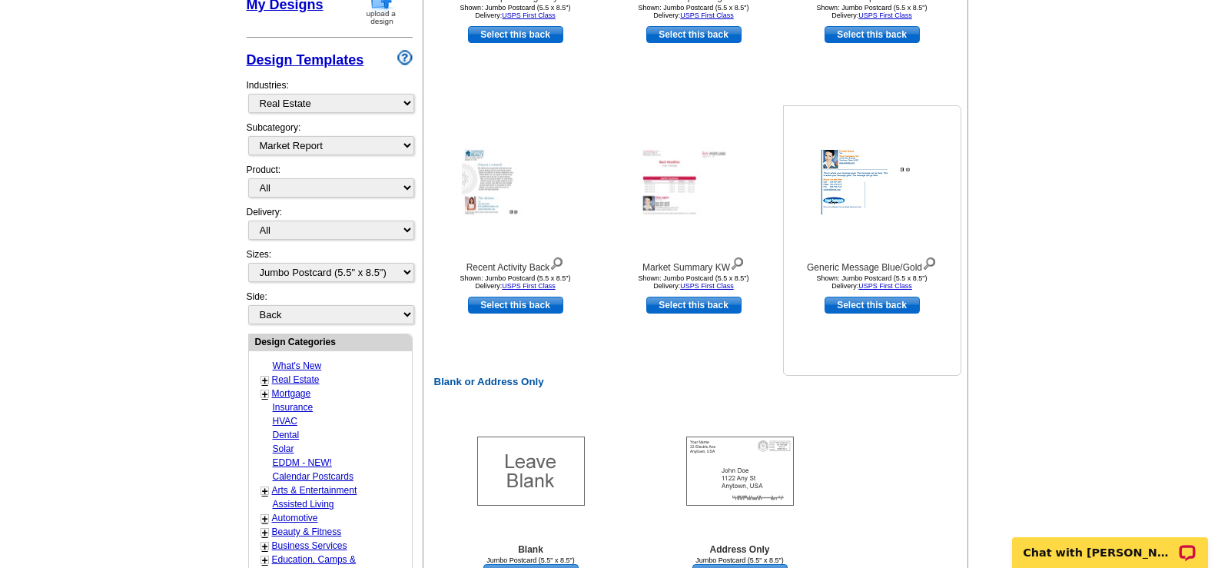
click at [846, 183] on img at bounding box center [872, 182] width 108 height 69
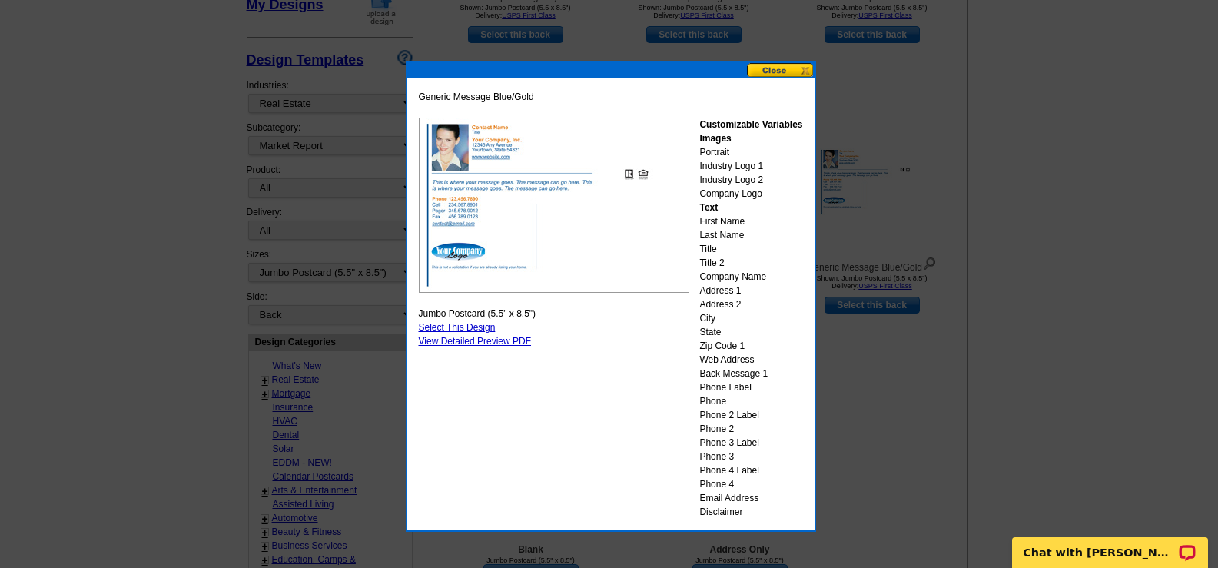
click at [475, 326] on link "Select This Design" at bounding box center [457, 327] width 77 height 11
select select "front"
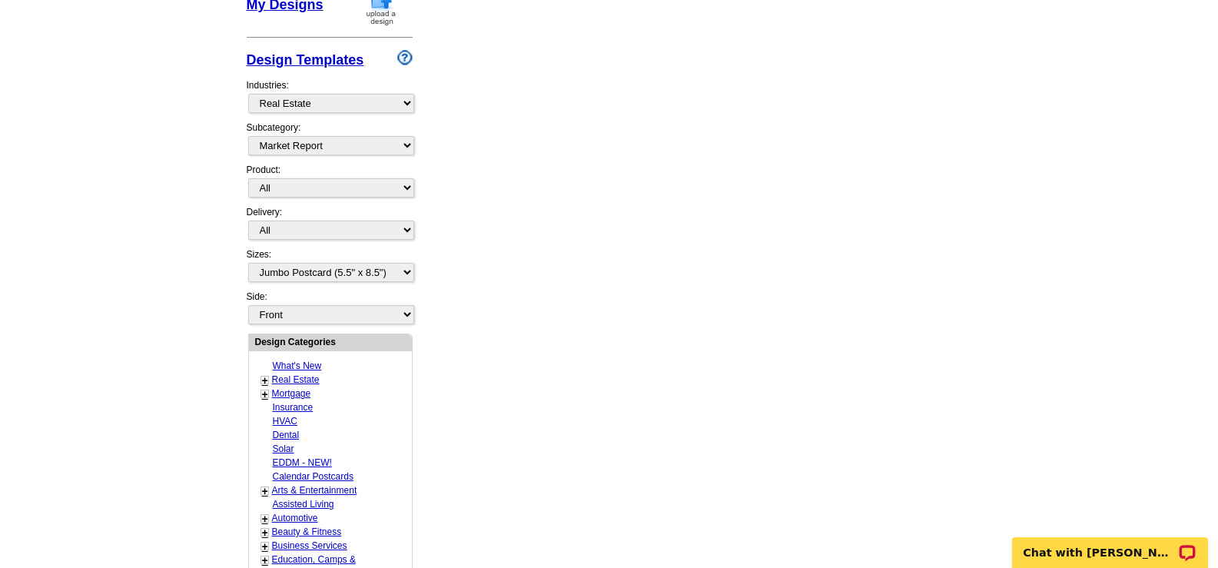
scroll to position [0, 0]
